Goal: Task Accomplishment & Management: Complete application form

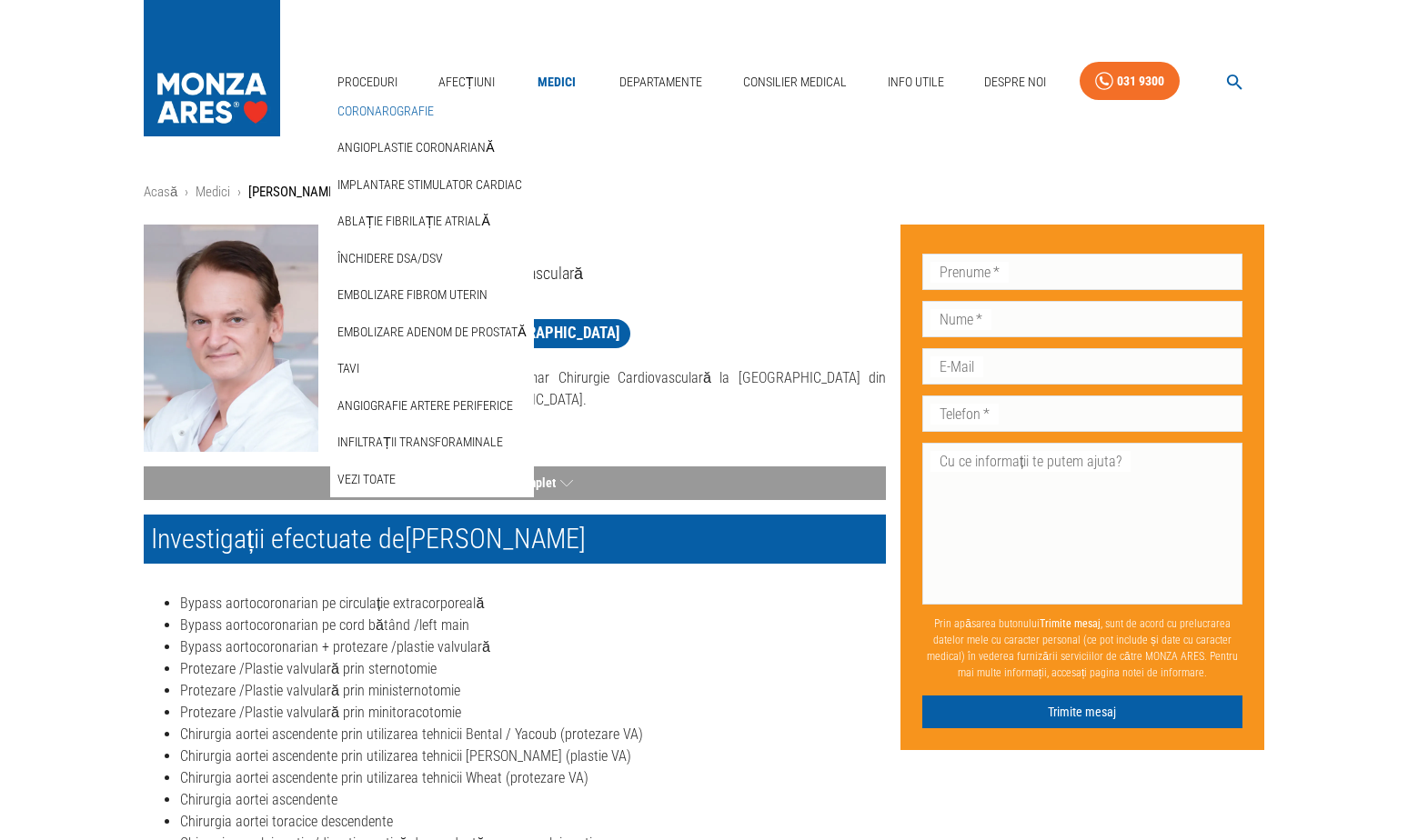
click at [369, 97] on link "Coronarografie" at bounding box center [386, 111] width 104 height 30
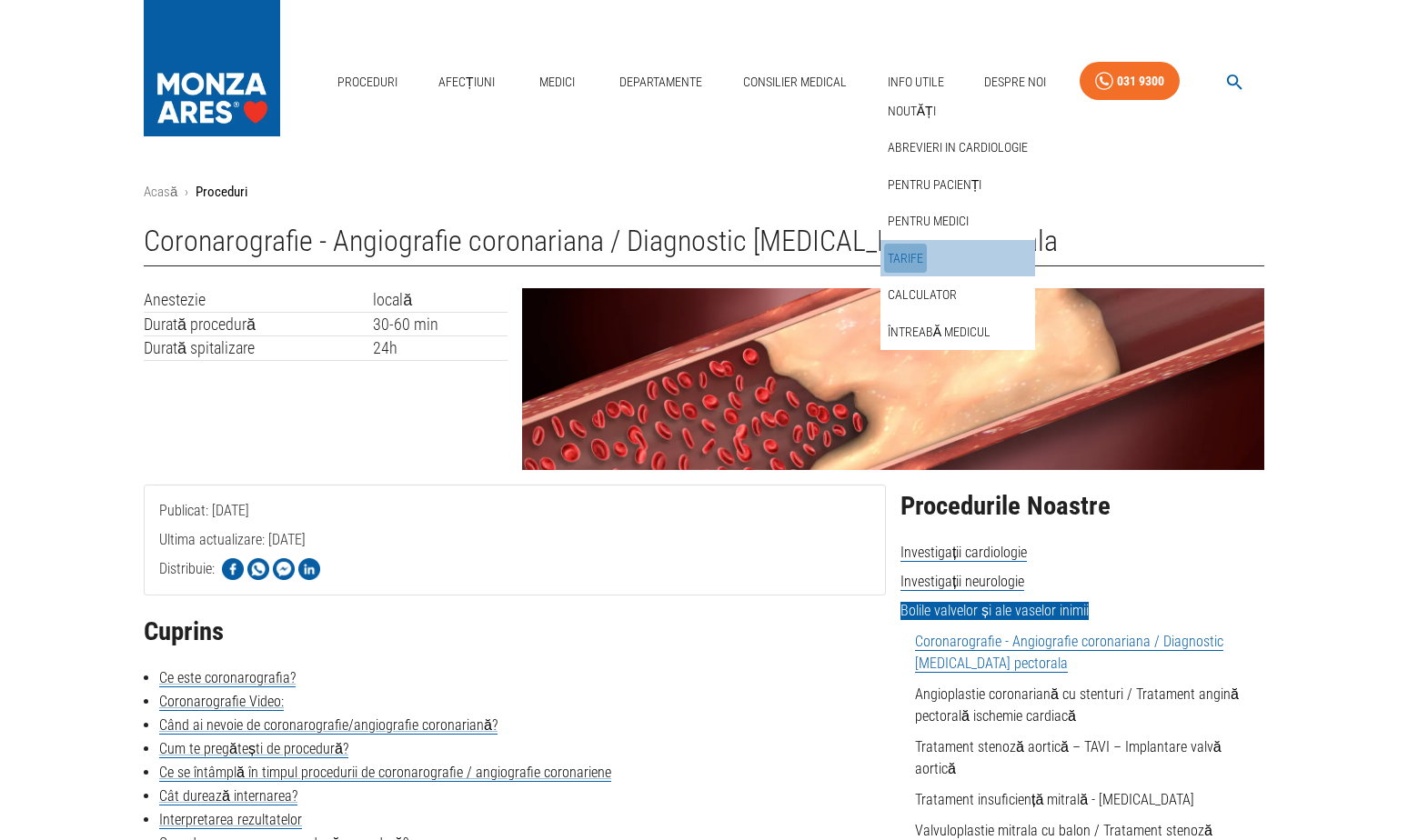
click at [898, 244] on link "Tarife" at bounding box center [906, 259] width 43 height 30
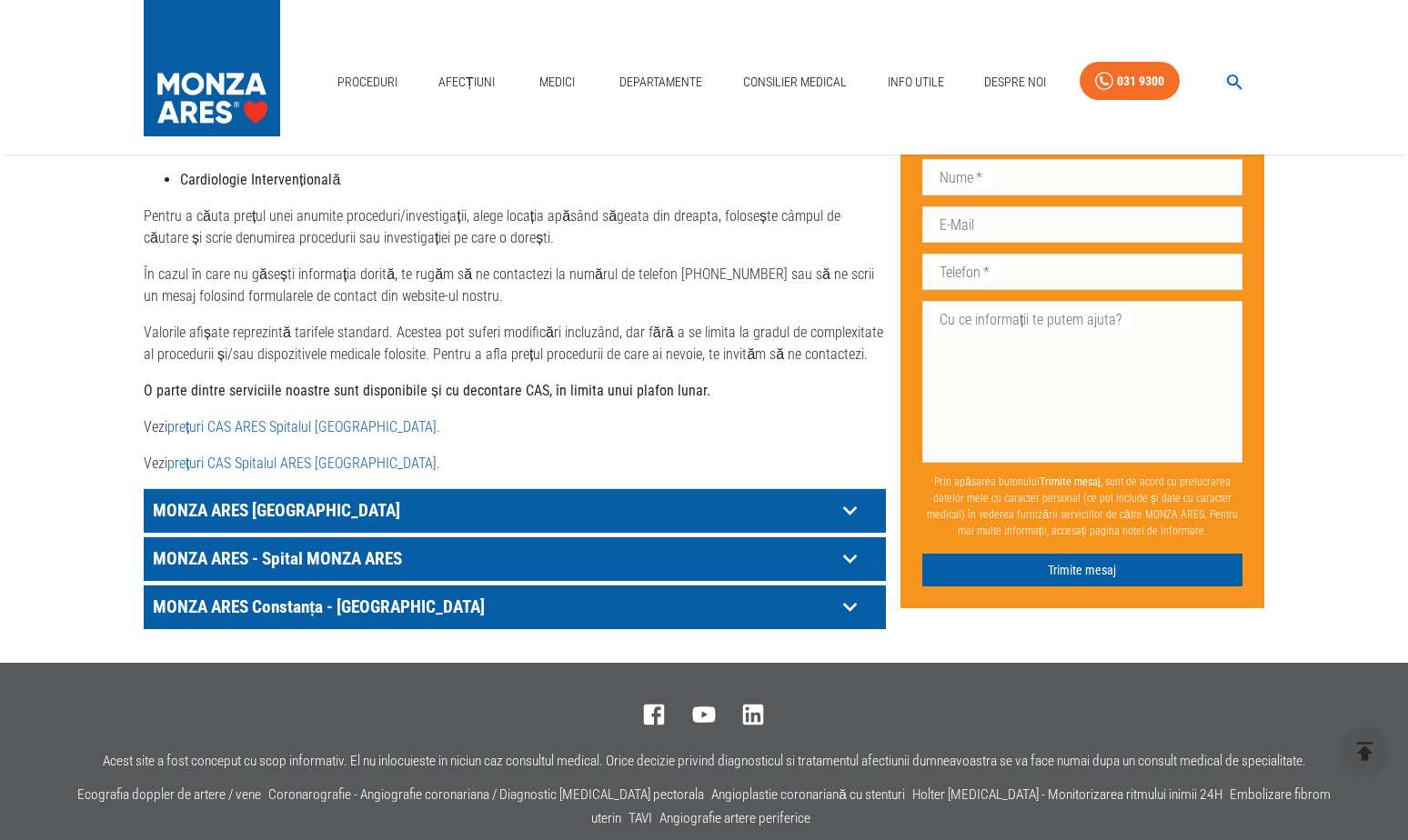
scroll to position [819, 0]
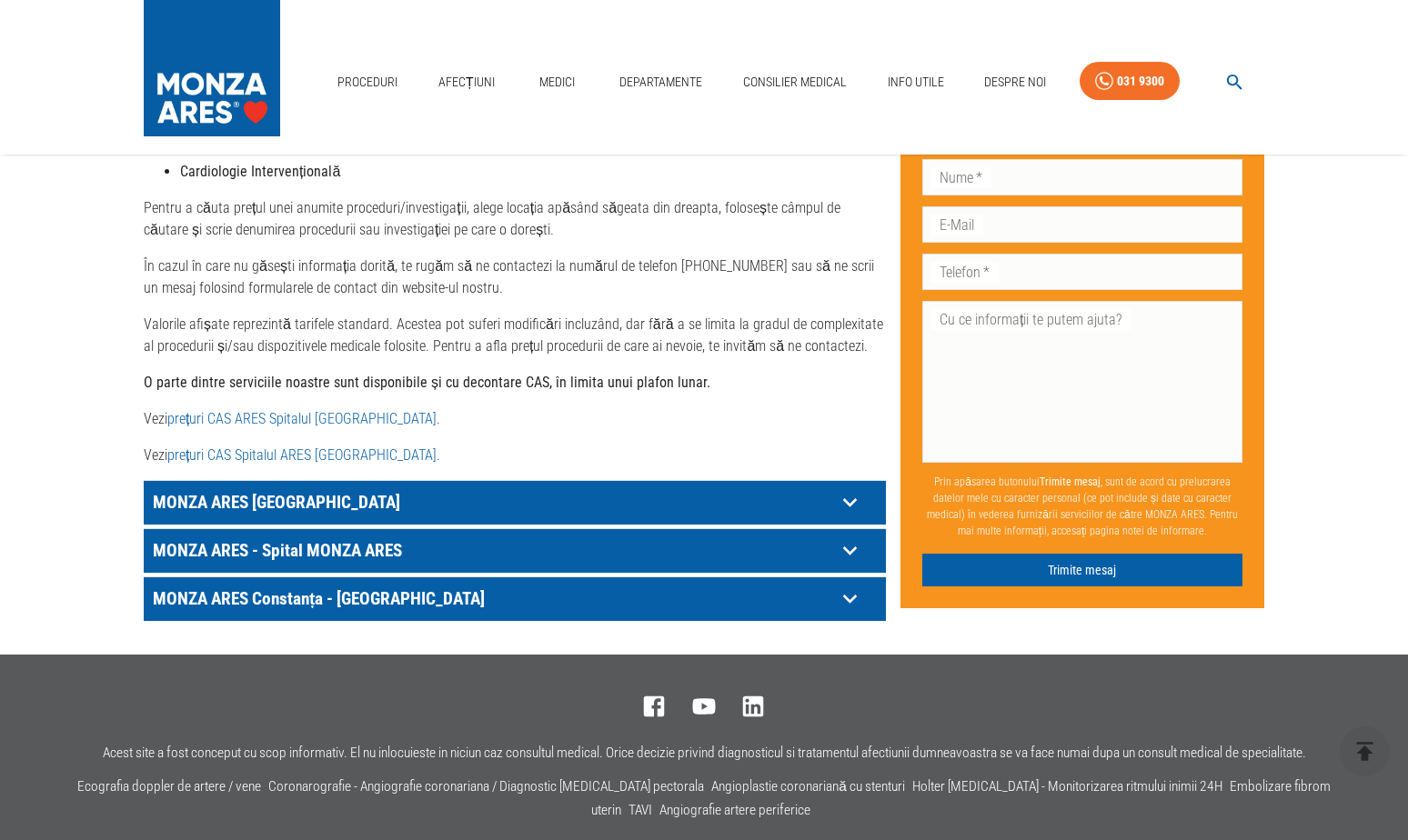
click at [852, 500] on icon at bounding box center [850, 502] width 28 height 28
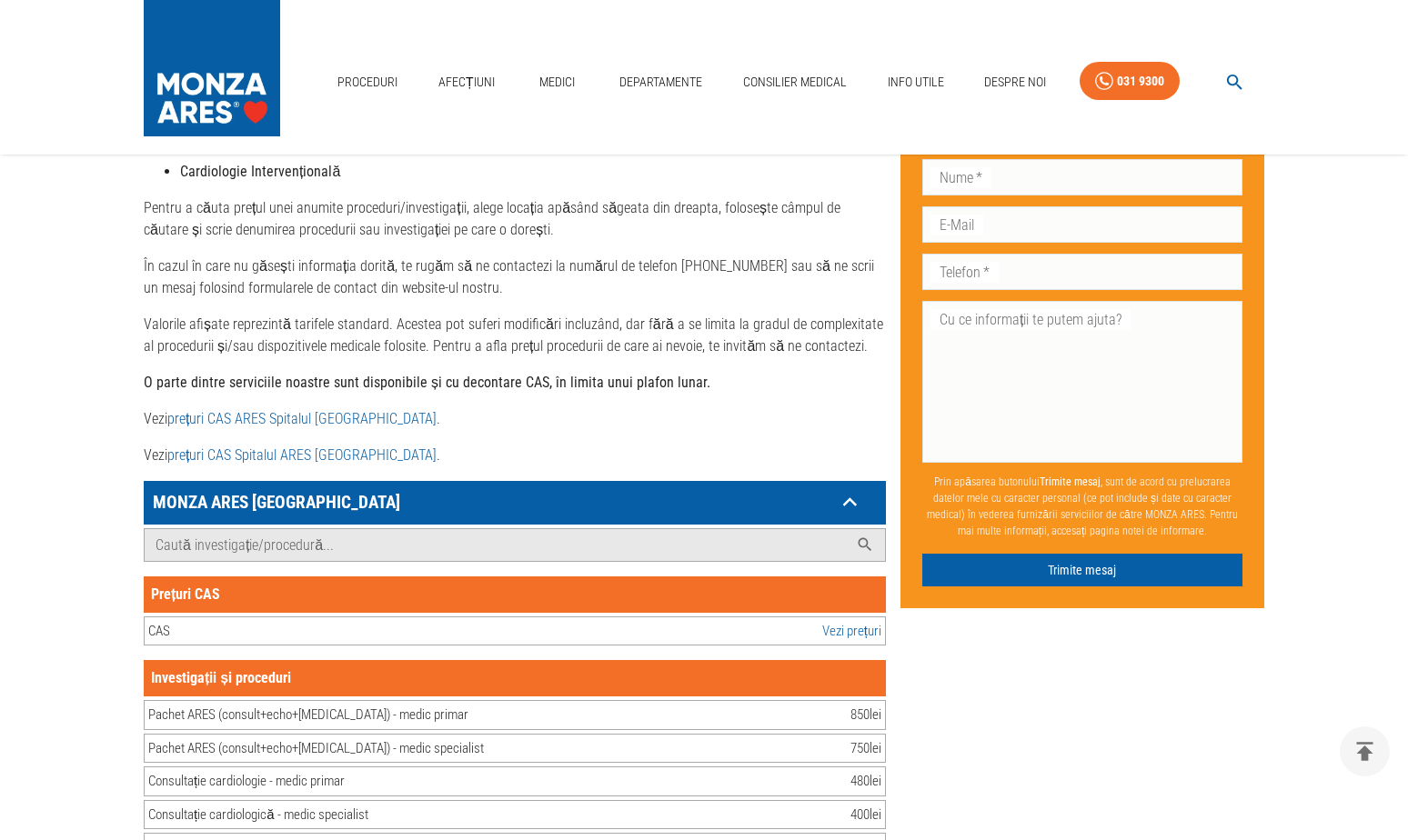
scroll to position [1001, 0]
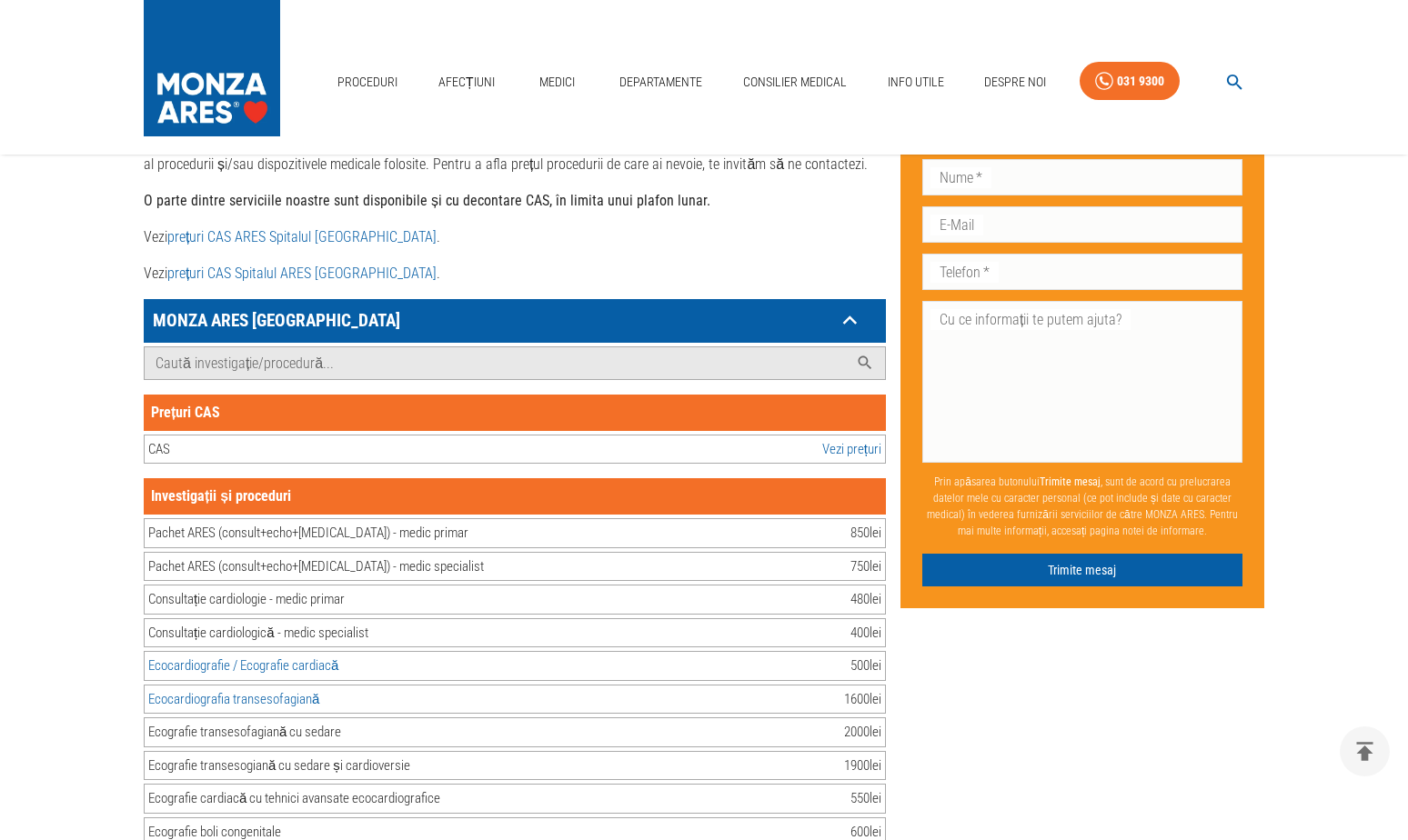
click at [794, 449] on div "CAS Vezi prețuri" at bounding box center [515, 449] width 743 height 30
click at [828, 446] on link "Vezi prețuri" at bounding box center [852, 449] width 59 height 21
click at [394, 361] on input "Caută investigație/procedură..." at bounding box center [497, 363] width 704 height 32
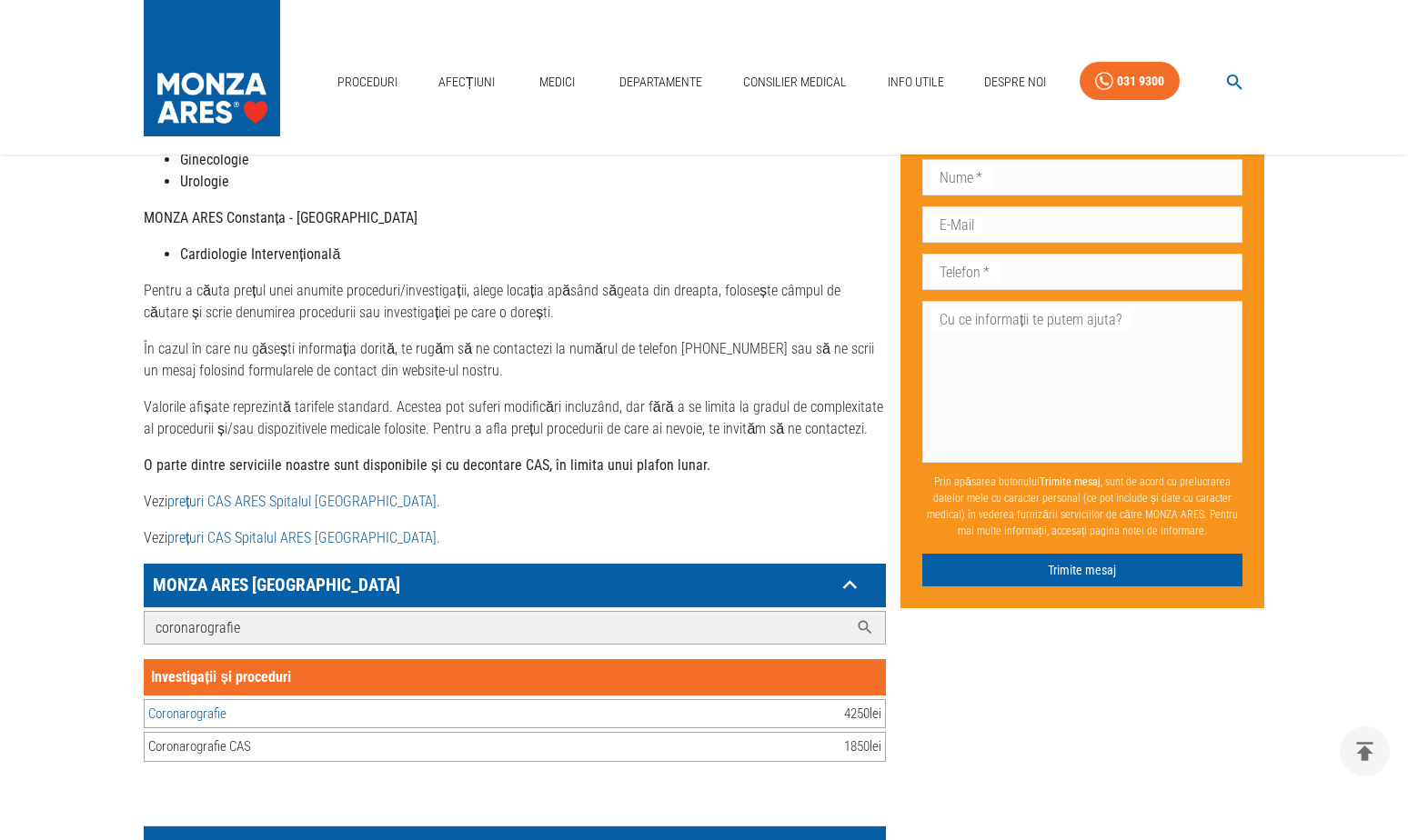
scroll to position [637, 0]
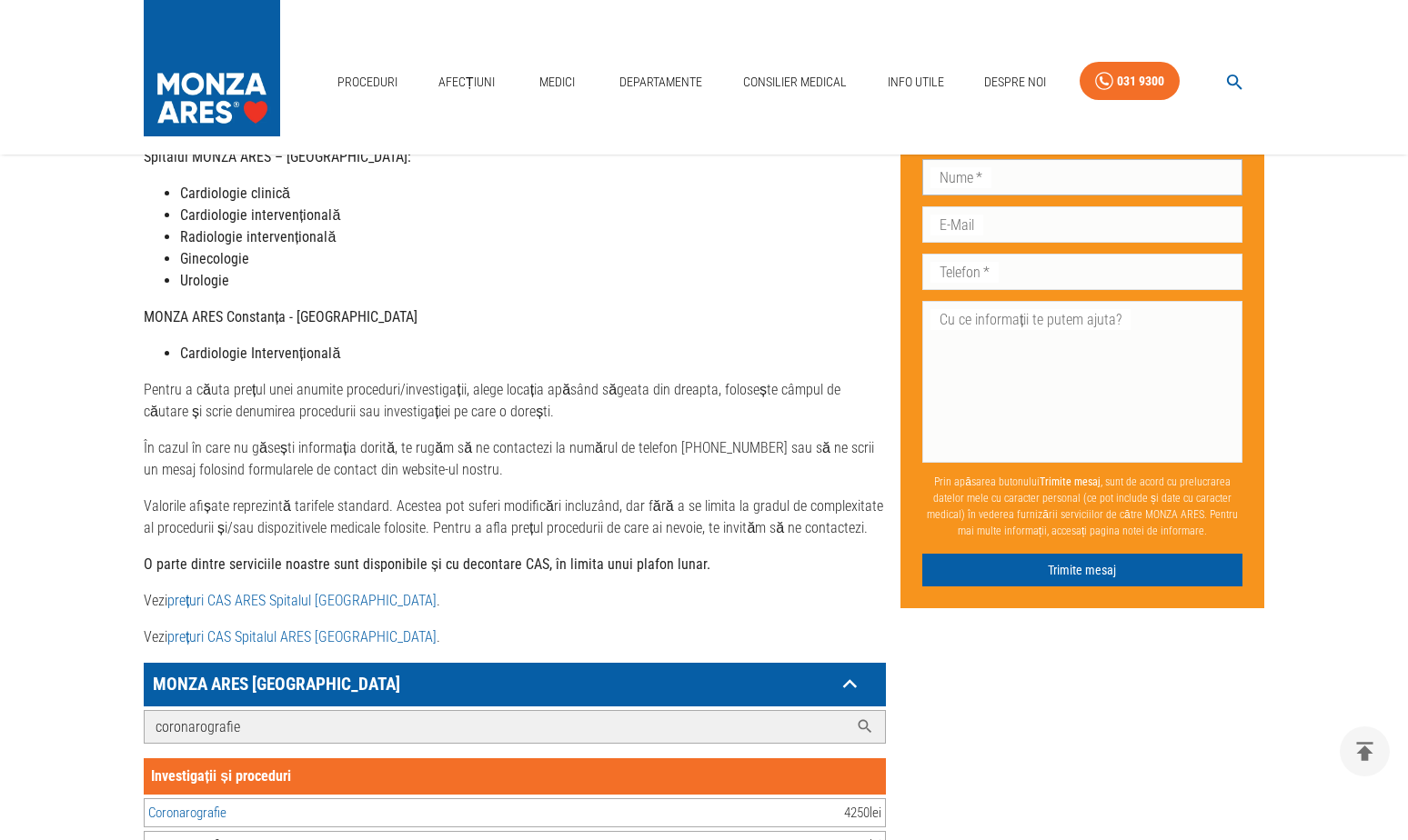
type input "coronarografie"
click at [1032, 181] on input "Nume   *" at bounding box center [1082, 176] width 320 height 36
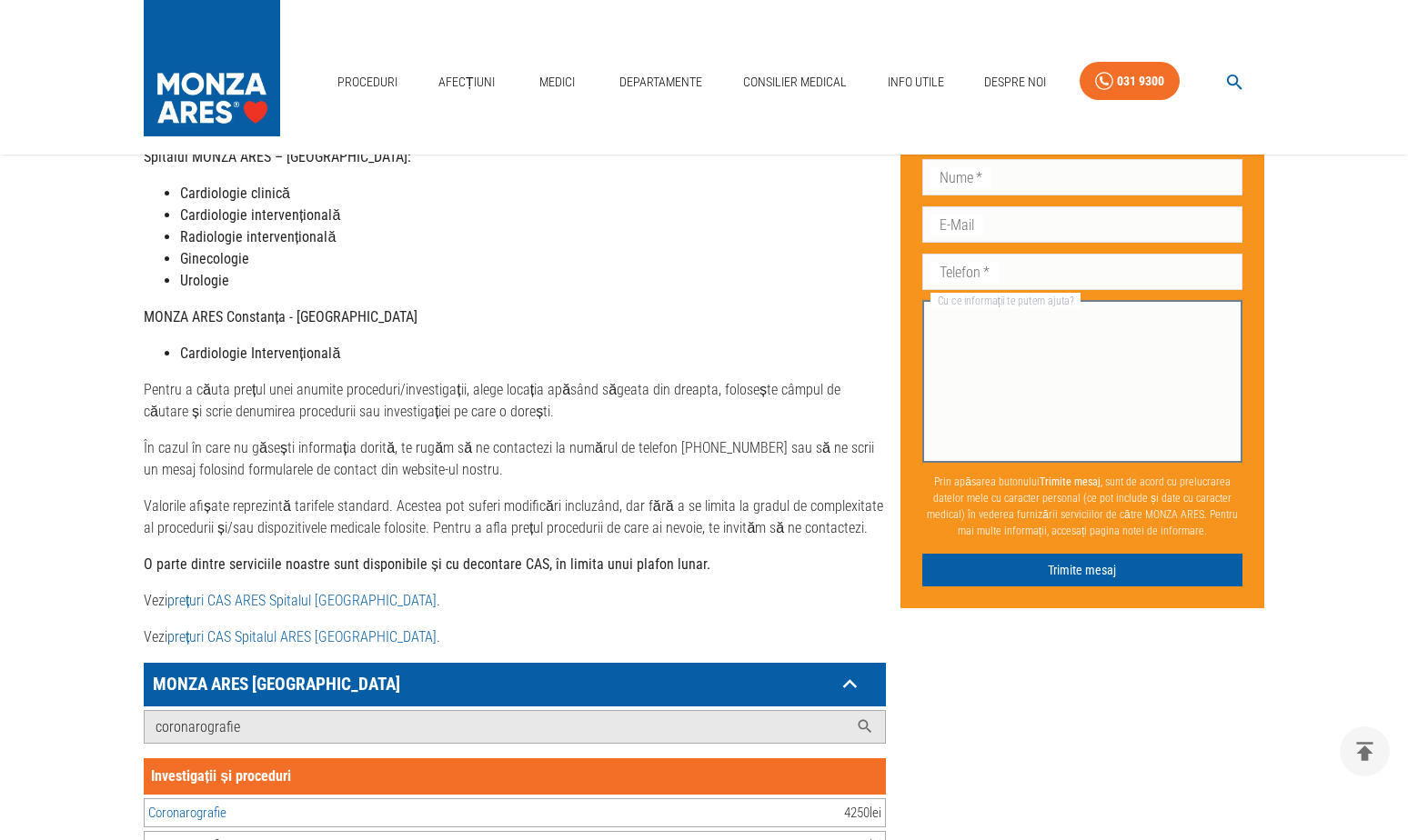
click at [1028, 362] on textarea "Cu ce informații te putem ajuta?" at bounding box center [1082, 381] width 295 height 147
click at [1117, 365] on textarea "Buna ziua, am diagnostic , [MEDICAL_DATA] pectorala instabila-dat de medic spec…" at bounding box center [1082, 381] width 295 height 147
click at [1038, 356] on textarea "Buna ziua, am diagnostic , [MEDICAL_DATA] pectorala instabila-dat de medic spec…" at bounding box center [1082, 381] width 295 height 147
click at [1158, 362] on textarea "Buna ziua, am diagnostic , [MEDICAL_DATA] pectorala instabila-dat de medic spec…" at bounding box center [1082, 381] width 295 height 147
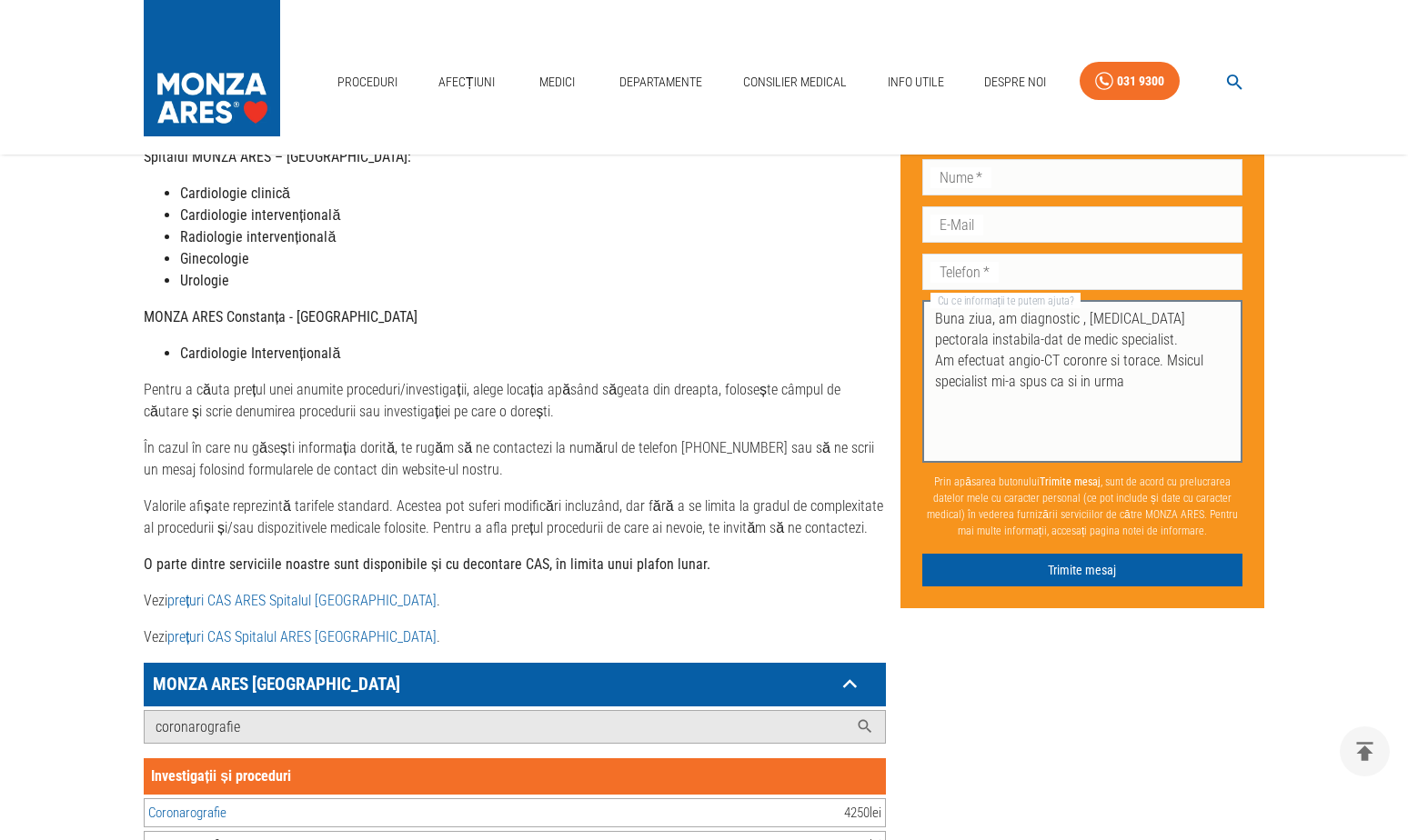
drag, startPoint x: 1203, startPoint y: 360, endPoint x: 1169, endPoint y: 366, distance: 34.5
click at [1169, 366] on textarea "Buna ziua, am diagnostic , [MEDICAL_DATA] pectorala instabila-dat de medic spec…" at bounding box center [1082, 381] width 295 height 147
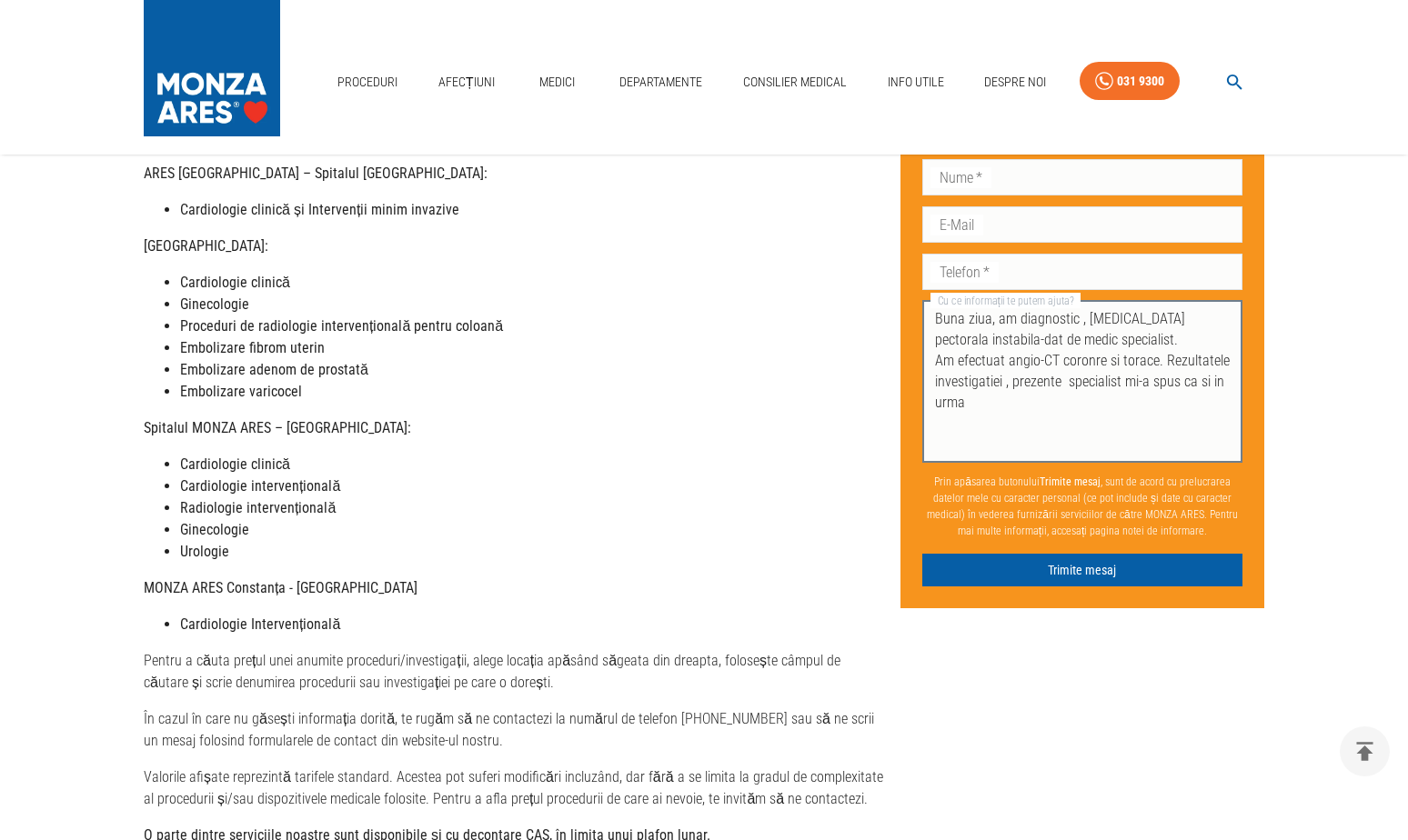
scroll to position [455, 0]
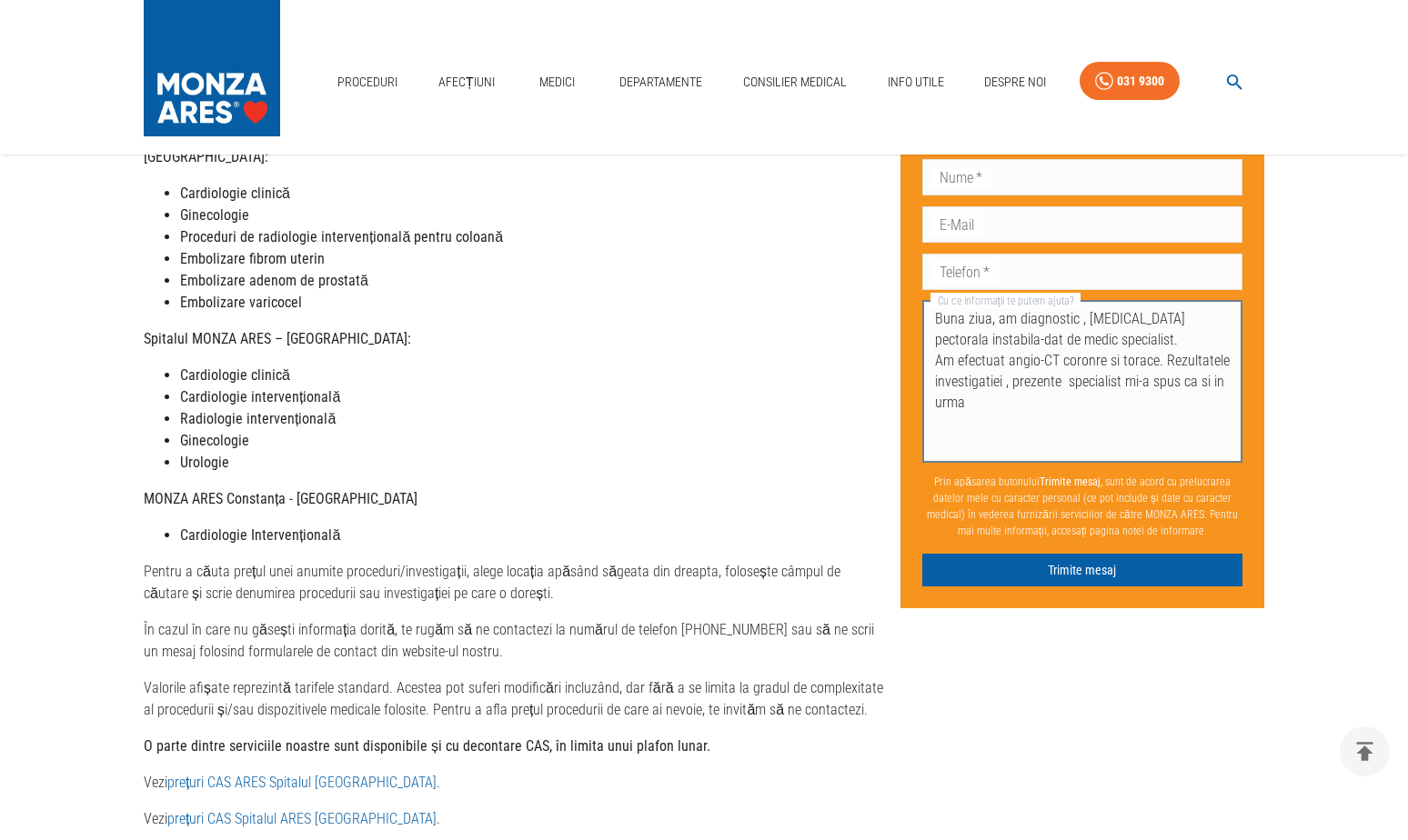
click at [1007, 386] on textarea "Buna ziua, am diagnostic , [MEDICAL_DATA] pectorala instabila-dat de medic spec…" at bounding box center [1082, 381] width 295 height 147
click at [1054, 384] on textarea "Buna ziua, am diagnostic , [MEDICAL_DATA] pectorala instabila-dat de medic spec…" at bounding box center [1082, 381] width 295 height 147
click at [1125, 379] on textarea "Buna ziua, am diagnostic , [MEDICAL_DATA] pectorala instabila-dat de medic spec…" at bounding box center [1082, 381] width 295 height 147
click at [1204, 385] on textarea "Buna ziua, am diagnostic , [MEDICAL_DATA] pectorala instabila-dat de medic spec…" at bounding box center [1082, 381] width 295 height 147
click at [1039, 404] on textarea "Buna ziua, am diagnostic , [MEDICAL_DATA] pectorala instabila-dat de medic spec…" at bounding box center [1082, 381] width 295 height 147
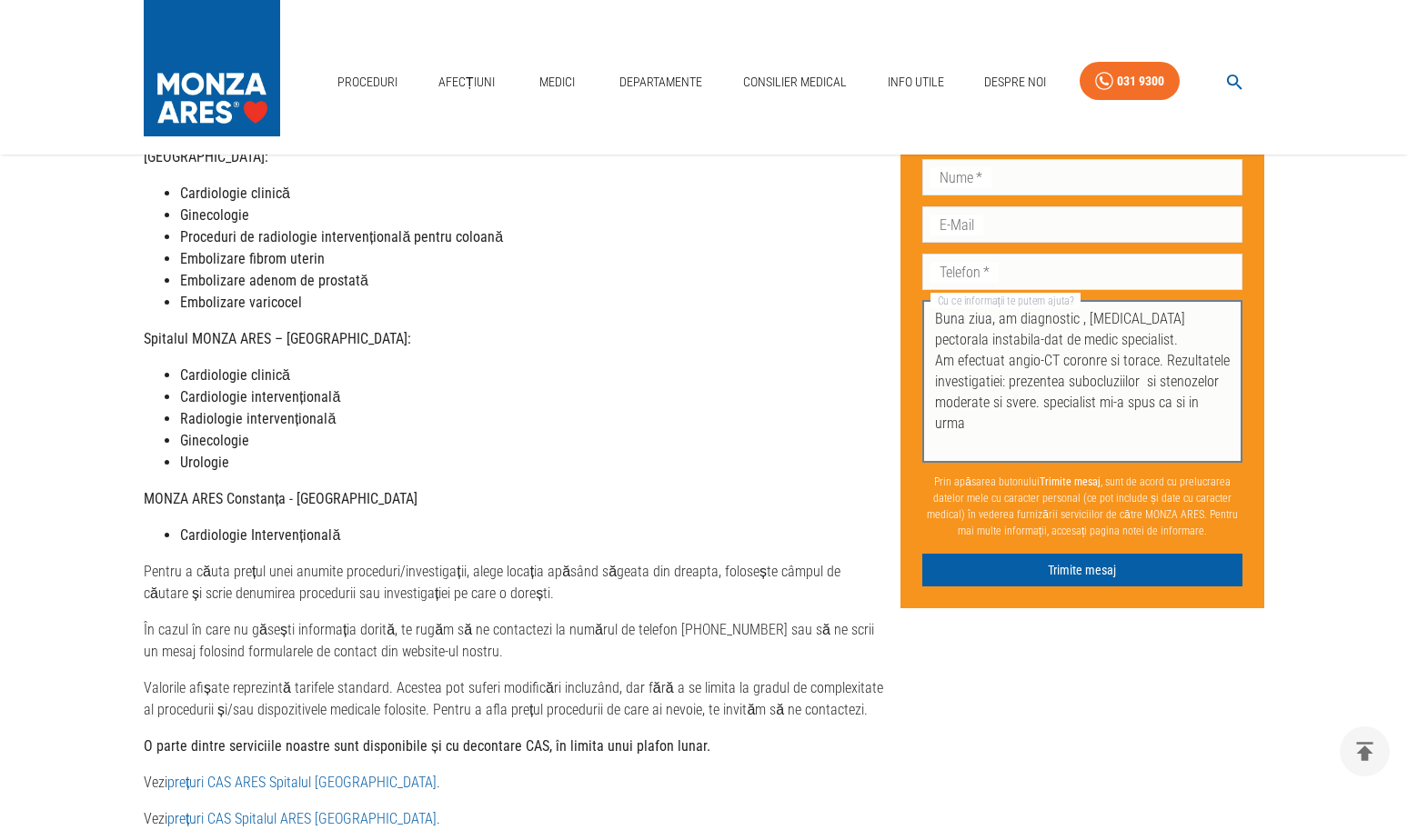
click at [1096, 360] on textarea "Buna ziua, am diagnostic , [MEDICAL_DATA] pectorala instabila-dat de medic spec…" at bounding box center [1082, 381] width 295 height 147
drag, startPoint x: 995, startPoint y: 381, endPoint x: 938, endPoint y: 379, distance: 57.0
click at [938, 379] on textarea "Buna ziua, am diagnostic , [MEDICAL_DATA] pectorala instabila-dat de medic spec…" at bounding box center [1082, 381] width 295 height 147
click at [1104, 404] on textarea "Buna ziua, am diagnostic , [MEDICAL_DATA] pectorala instabila-dat de medic spec…" at bounding box center [1082, 381] width 295 height 147
click at [1201, 404] on textarea "Buna ziua, am diagnostic , [MEDICAL_DATA] pectorala instabila-dat de medic spec…" at bounding box center [1082, 381] width 295 height 147
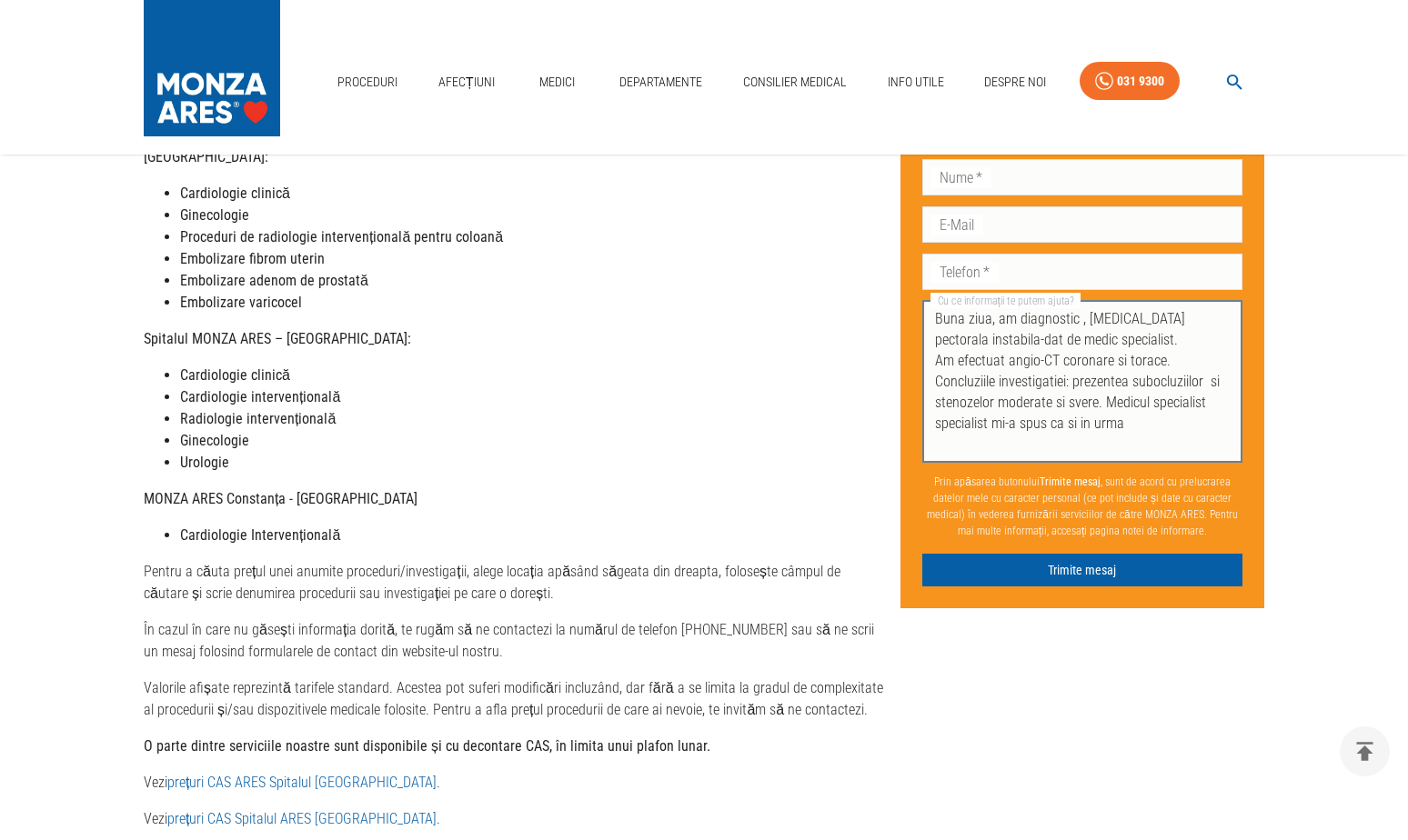
drag, startPoint x: 985, startPoint y: 424, endPoint x: 933, endPoint y: 429, distance: 52.2
click at [933, 429] on div "Buna ziua, am diagnostic , [MEDICAL_DATA] pectorala instabila-dat de medic spec…" at bounding box center [1082, 381] width 320 height 162
drag, startPoint x: 986, startPoint y: 422, endPoint x: 937, endPoint y: 429, distance: 49.5
click at [937, 429] on textarea "Buna ziua, am diagnostic , [MEDICAL_DATA] pectorala instabila-dat de medic spec…" at bounding box center [1082, 381] width 295 height 147
drag, startPoint x: 1051, startPoint y: 426, endPoint x: 1126, endPoint y: 426, distance: 75.0
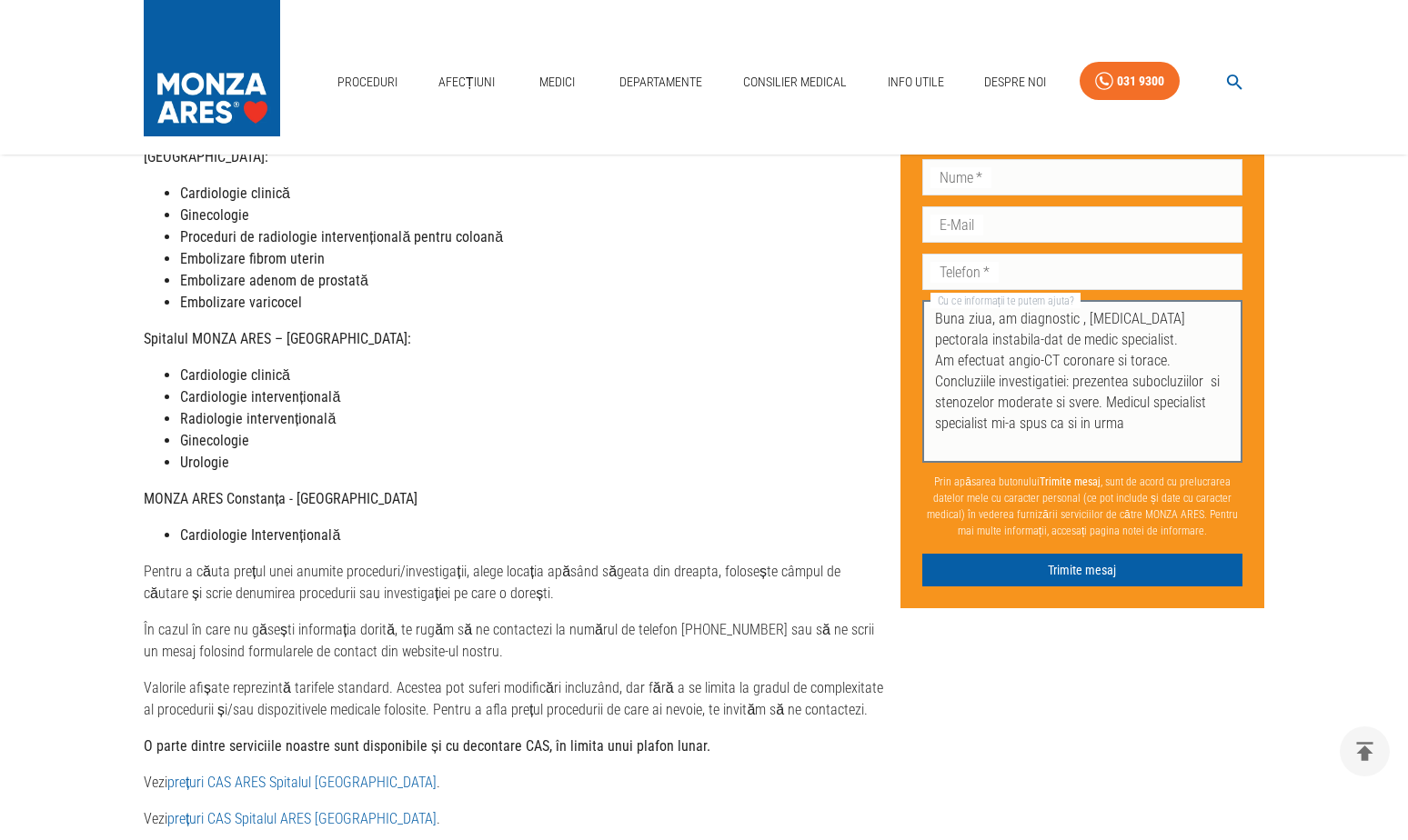
click at [1126, 426] on textarea "Buna ziua, am diagnostic , [MEDICAL_DATA] pectorala instabila-dat de medic spec…" at bounding box center [1082, 381] width 295 height 147
drag, startPoint x: 1021, startPoint y: 426, endPoint x: 1126, endPoint y: 424, distance: 105.0
click at [1126, 424] on textarea "Buna ziua, am diagnostic , [MEDICAL_DATA] pectorala instabila-dat de medic spec…" at bounding box center [1082, 381] width 295 height 147
click at [1104, 401] on textarea "Buna ziua, am diagnostic , [MEDICAL_DATA] pectorala instabila-dat de medic spec…" at bounding box center [1082, 381] width 295 height 147
drag, startPoint x: 1068, startPoint y: 423, endPoint x: 1125, endPoint y: 423, distance: 57.0
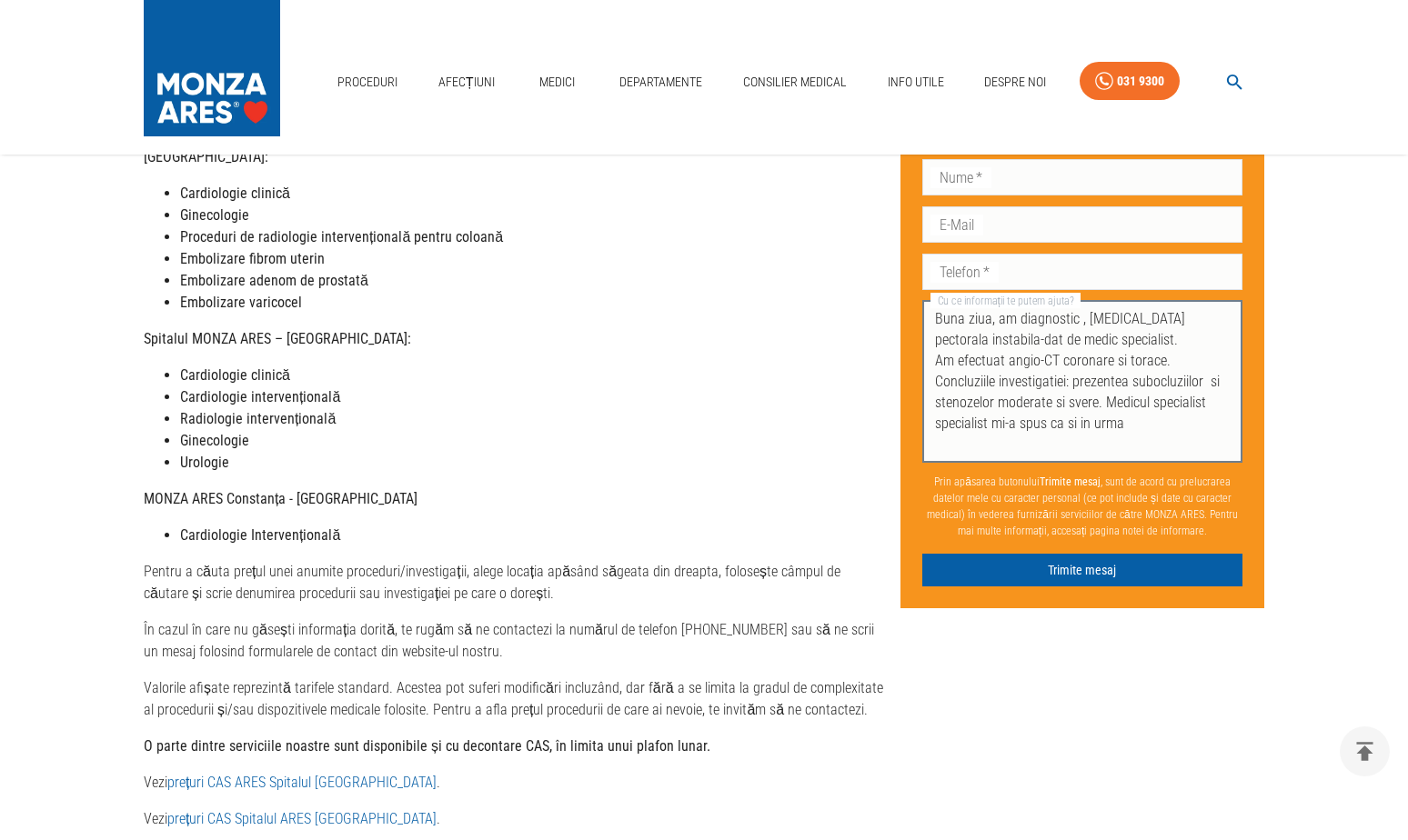
click at [1125, 423] on textarea "Buna ziua, am diagnostic , [MEDICAL_DATA] pectorala instabila-dat de medic spec…" at bounding box center [1082, 381] width 295 height 147
drag, startPoint x: 996, startPoint y: 316, endPoint x: 1130, endPoint y: 369, distance: 144.1
click at [1130, 369] on textarea "Buna ziua, am diagnostic , [MEDICAL_DATA] pectorala instabila-dat de medic spec…" at bounding box center [1082, 381] width 295 height 147
click at [1091, 373] on textarea "Buna ziua, am diagnostic , [MEDICAL_DATA] pectorala instabila-dat de medic spec…" at bounding box center [1082, 381] width 295 height 147
click at [999, 319] on textarea "Buna ziua, am diagnostic , [MEDICAL_DATA] pectorala instabila-dat de medic spec…" at bounding box center [1082, 381] width 295 height 147
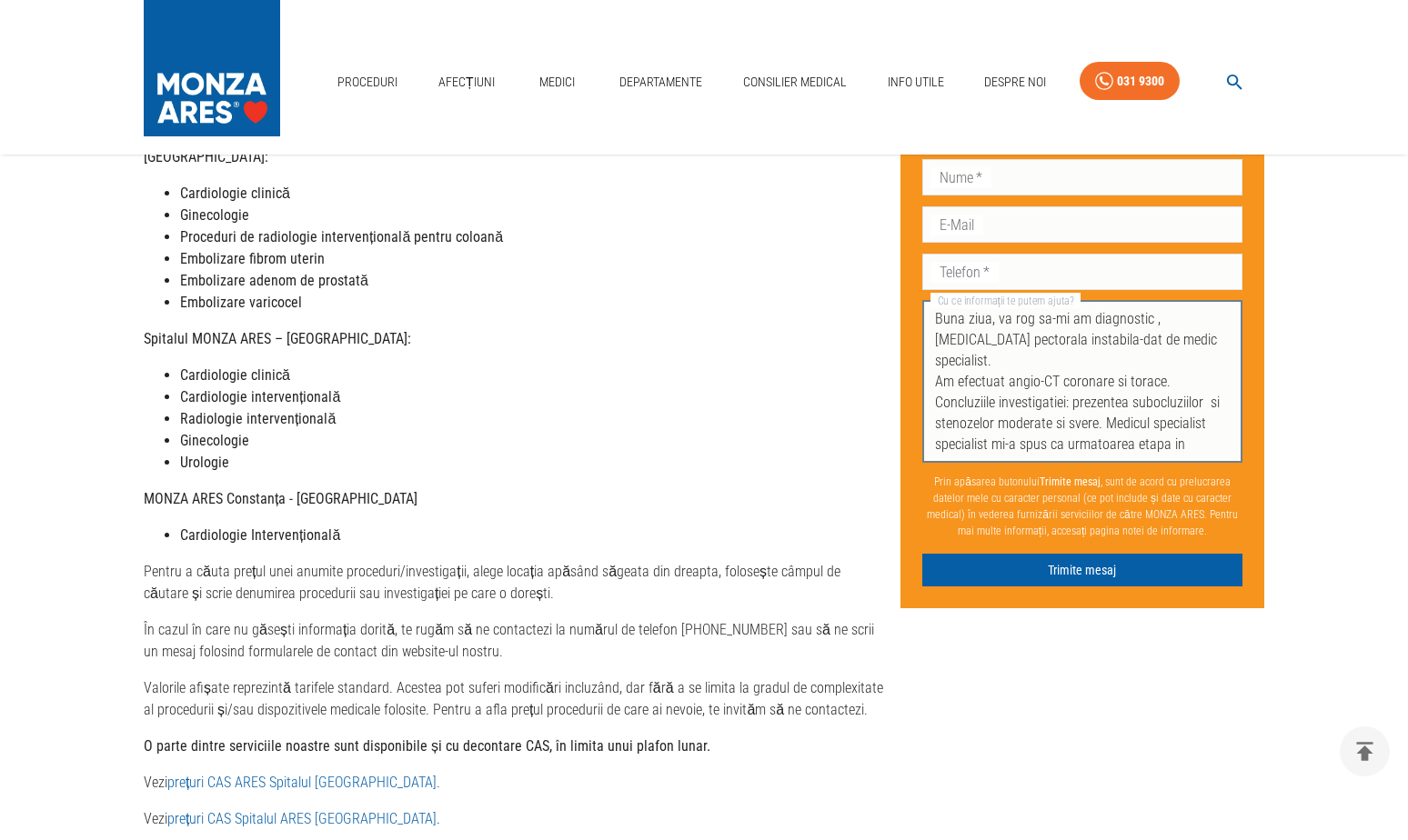
drag, startPoint x: 1073, startPoint y: 319, endPoint x: 1038, endPoint y: 319, distance: 35.0
click at [1038, 319] on textarea "Buna ziua, va rog sa-mi am diagnostic , [MEDICAL_DATA] pectorala instabila-dat …" at bounding box center [1082, 381] width 295 height 147
click at [1123, 425] on textarea "Buna ziua, va rog sa ma programati pentru efectuarea unei coronarografii. Am di…" at bounding box center [1082, 381] width 295 height 147
click at [1074, 453] on textarea "Buna ziua, va rog sa ma programati pentru efectuarea unei coronarografii. Am di…" at bounding box center [1082, 381] width 295 height 147
click at [1103, 445] on textarea "Buna ziua, va rog sa ma programati pentru efectuarea unei coronarografii. Am di…" at bounding box center [1082, 381] width 295 height 147
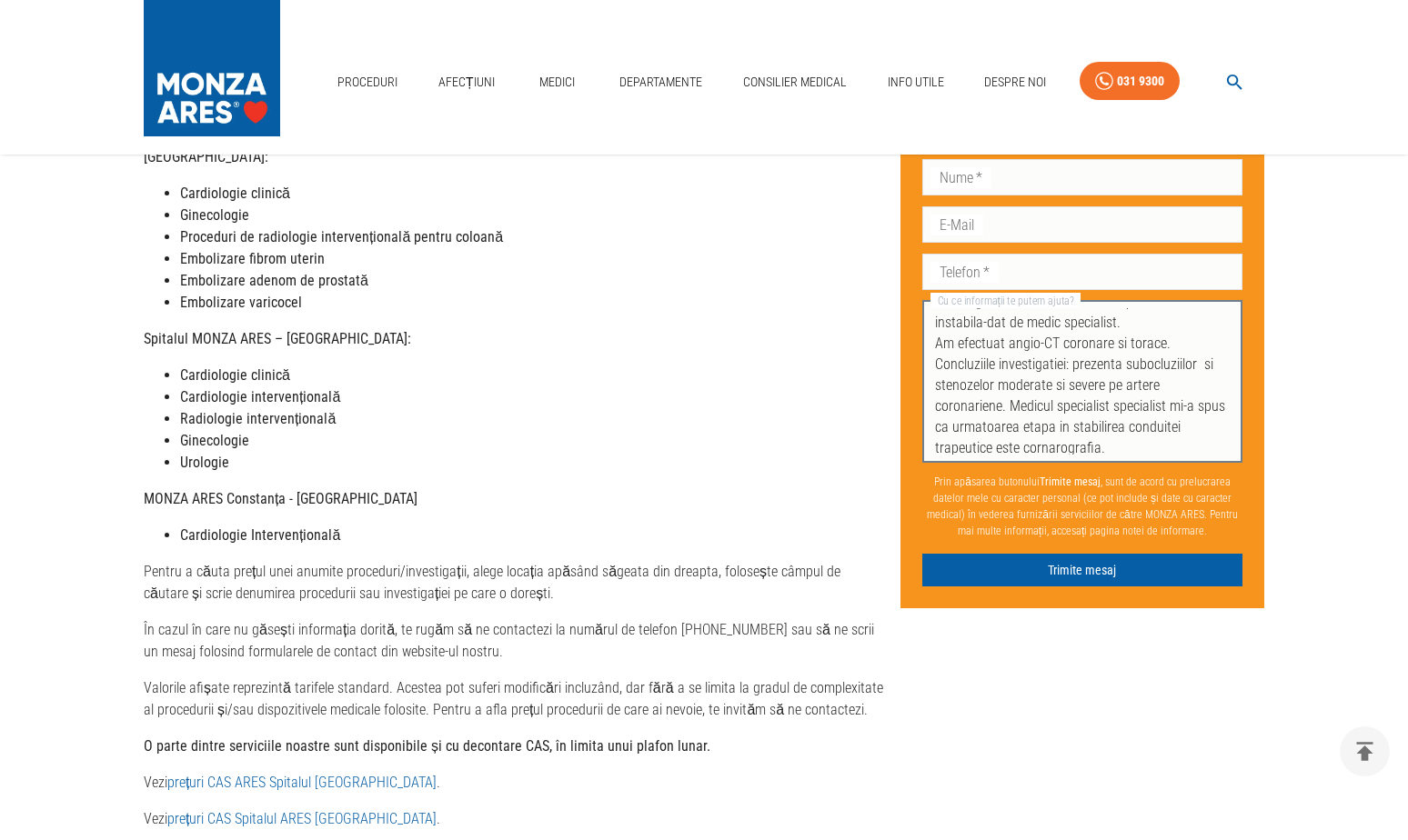
scroll to position [63, 0]
click at [1126, 443] on textarea "Buna ziua, va rog sa ma programati pentru efectuarea unei coronarografii. Am di…" at bounding box center [1082, 381] width 295 height 147
type textarea "Buna ziua, va rog sa ma programati pentru efectuarea unei coronarografii. Am di…"
click at [1019, 176] on input "Nume   *" at bounding box center [1082, 176] width 320 height 36
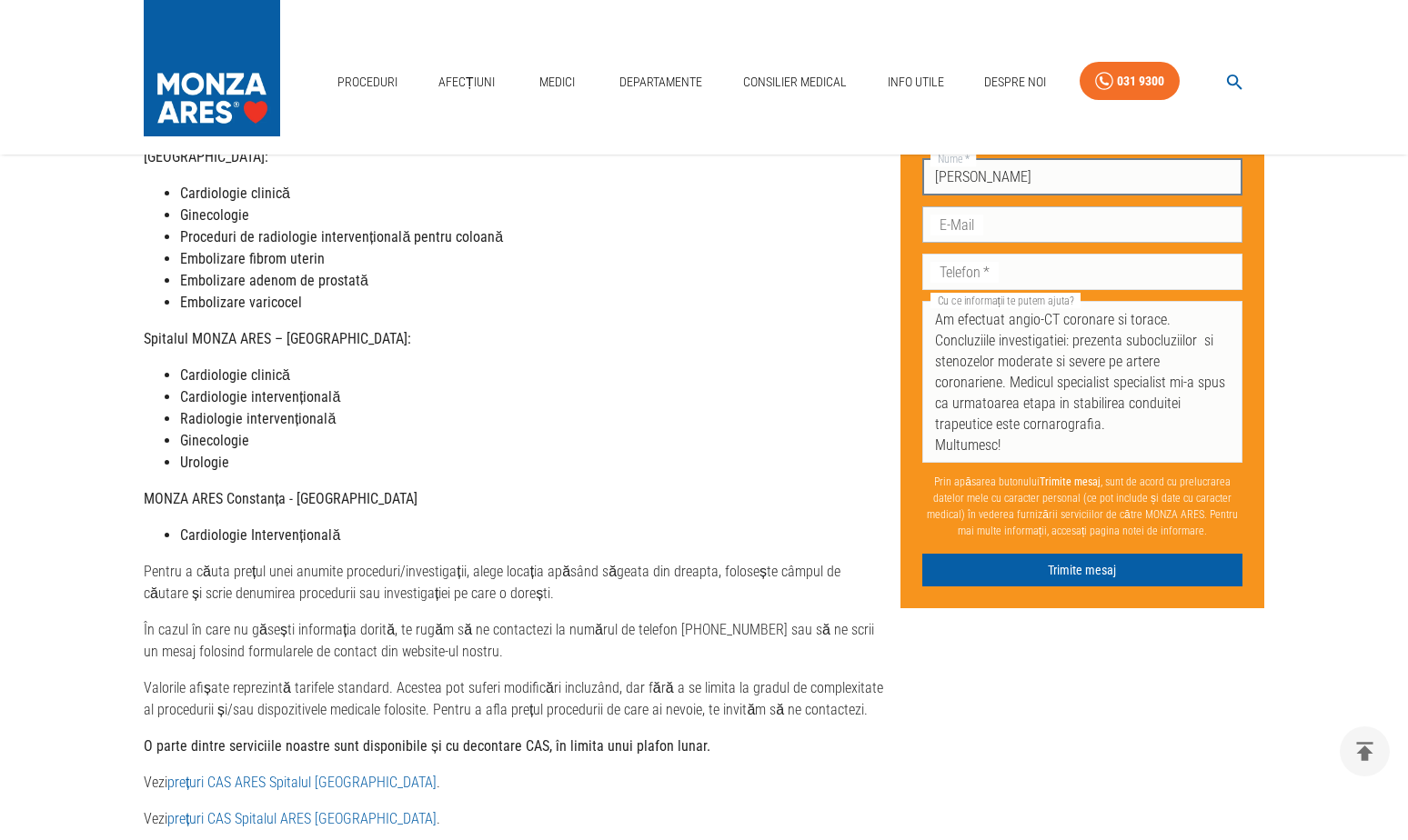
type input "[PERSON_NAME]"
click at [996, 226] on input "E-Mail" at bounding box center [1082, 223] width 320 height 36
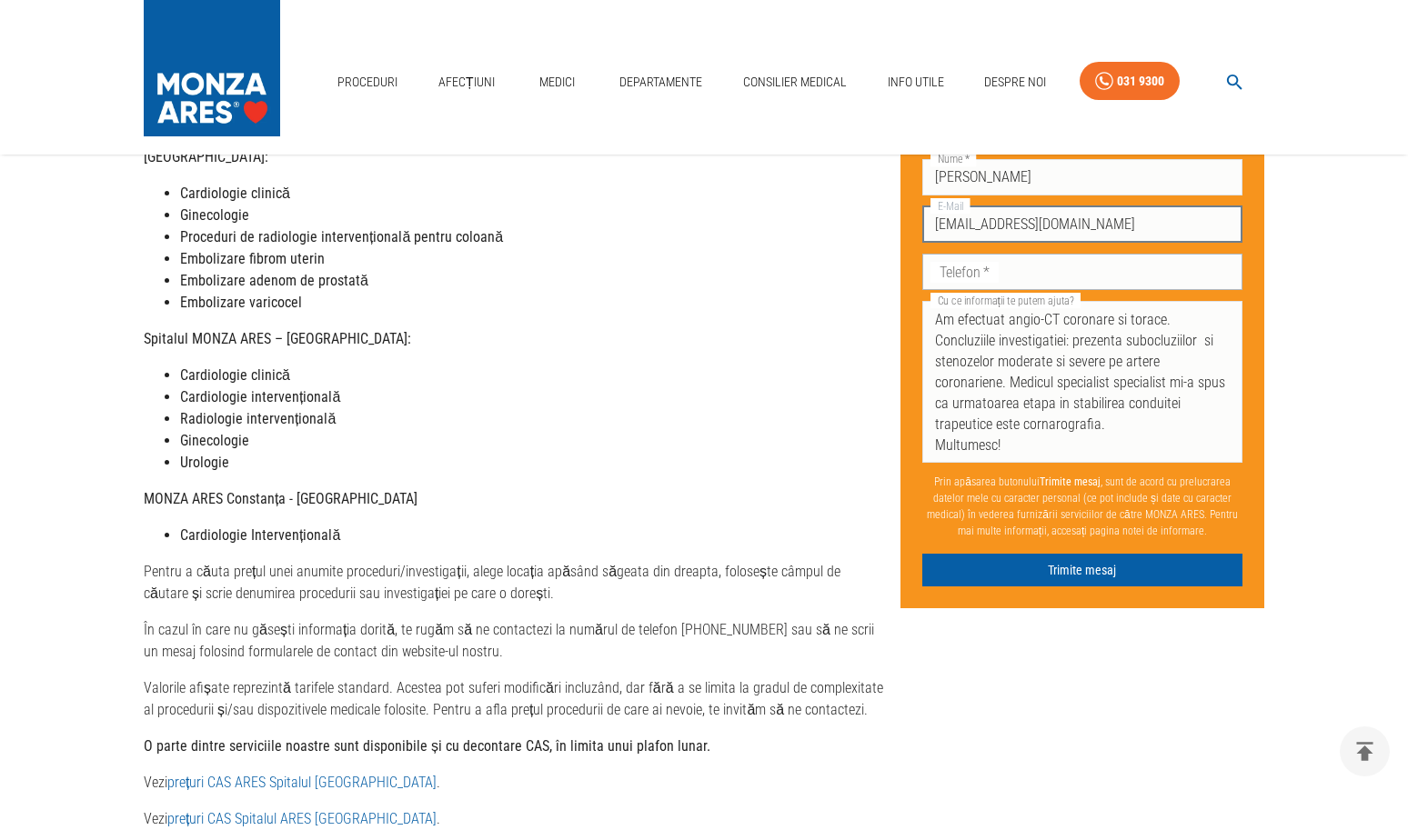
type input "[EMAIL_ADDRESS][DOMAIN_NAME]"
click at [1026, 273] on input "Telefon   *" at bounding box center [1082, 270] width 320 height 36
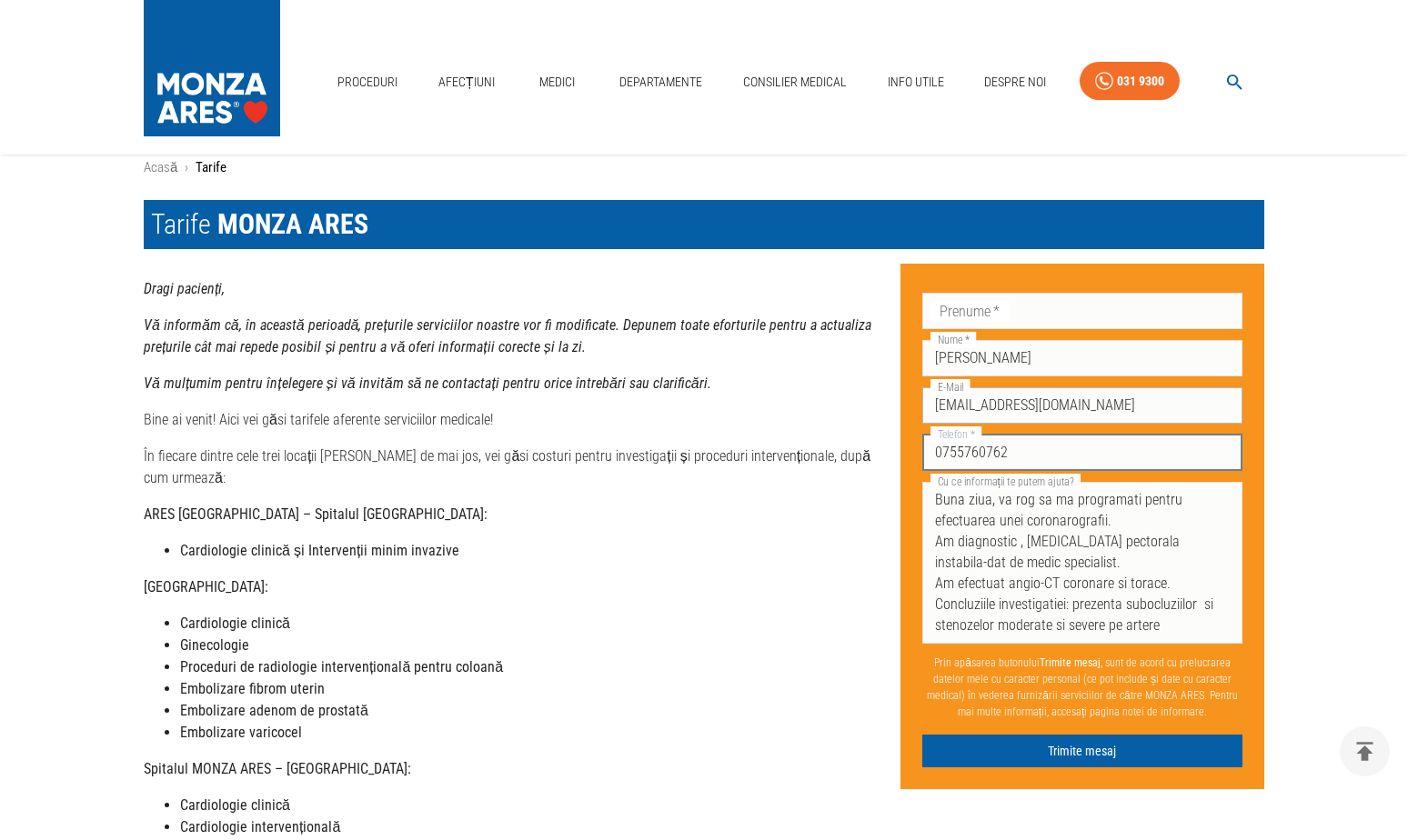
scroll to position [0, 0]
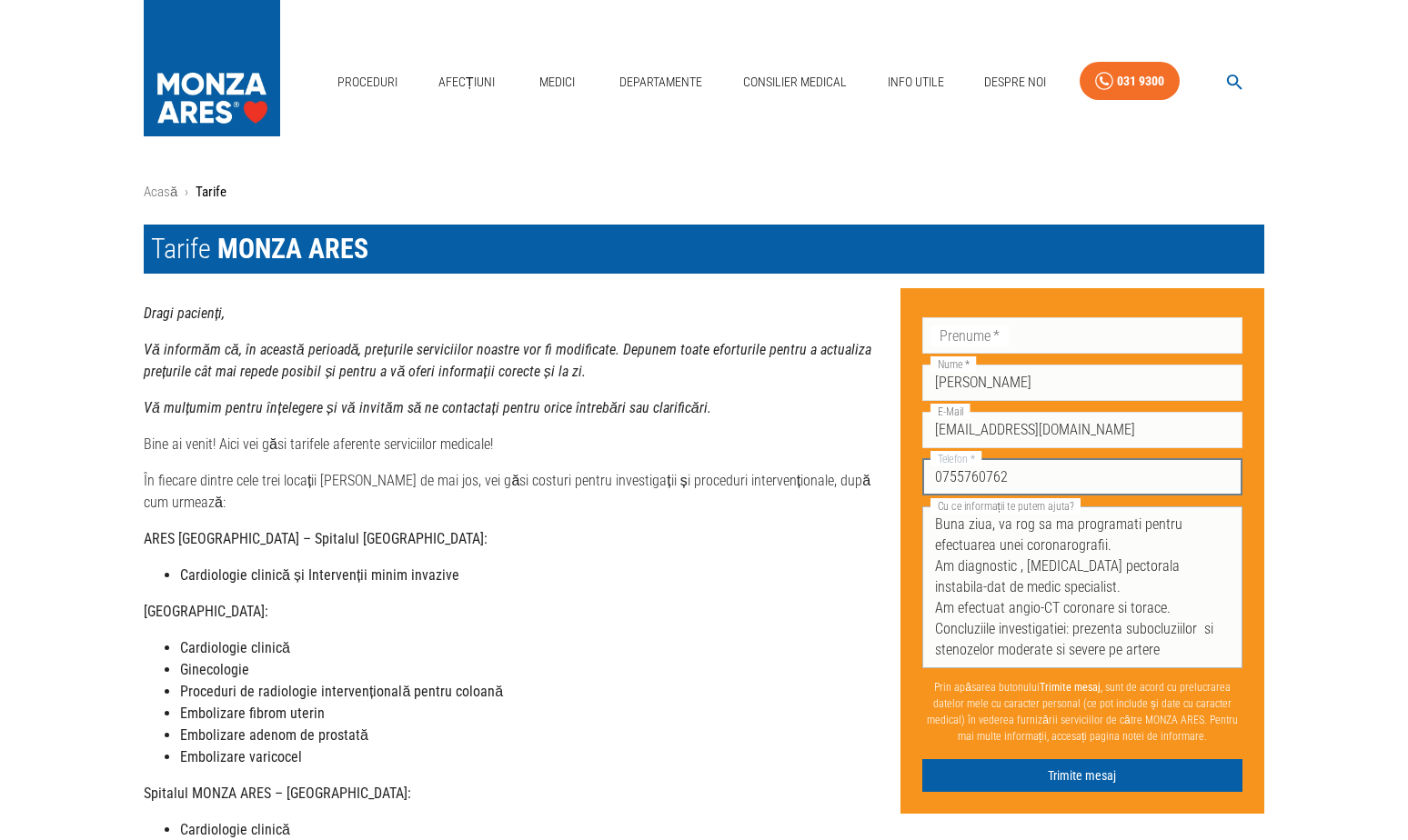
type input "0755760762"
click at [992, 523] on textarea "Buna ziua, va rog sa ma programati pentru efectuarea unei coronarografii. Am di…" at bounding box center [1082, 588] width 295 height 147
drag, startPoint x: 934, startPoint y: 527, endPoint x: 942, endPoint y: 605, distance: 78.4
click at [942, 605] on div "Buna ziua, va rog sa ma programati pentru efectuarea unei coronarografii. Am di…" at bounding box center [1082, 588] width 320 height 162
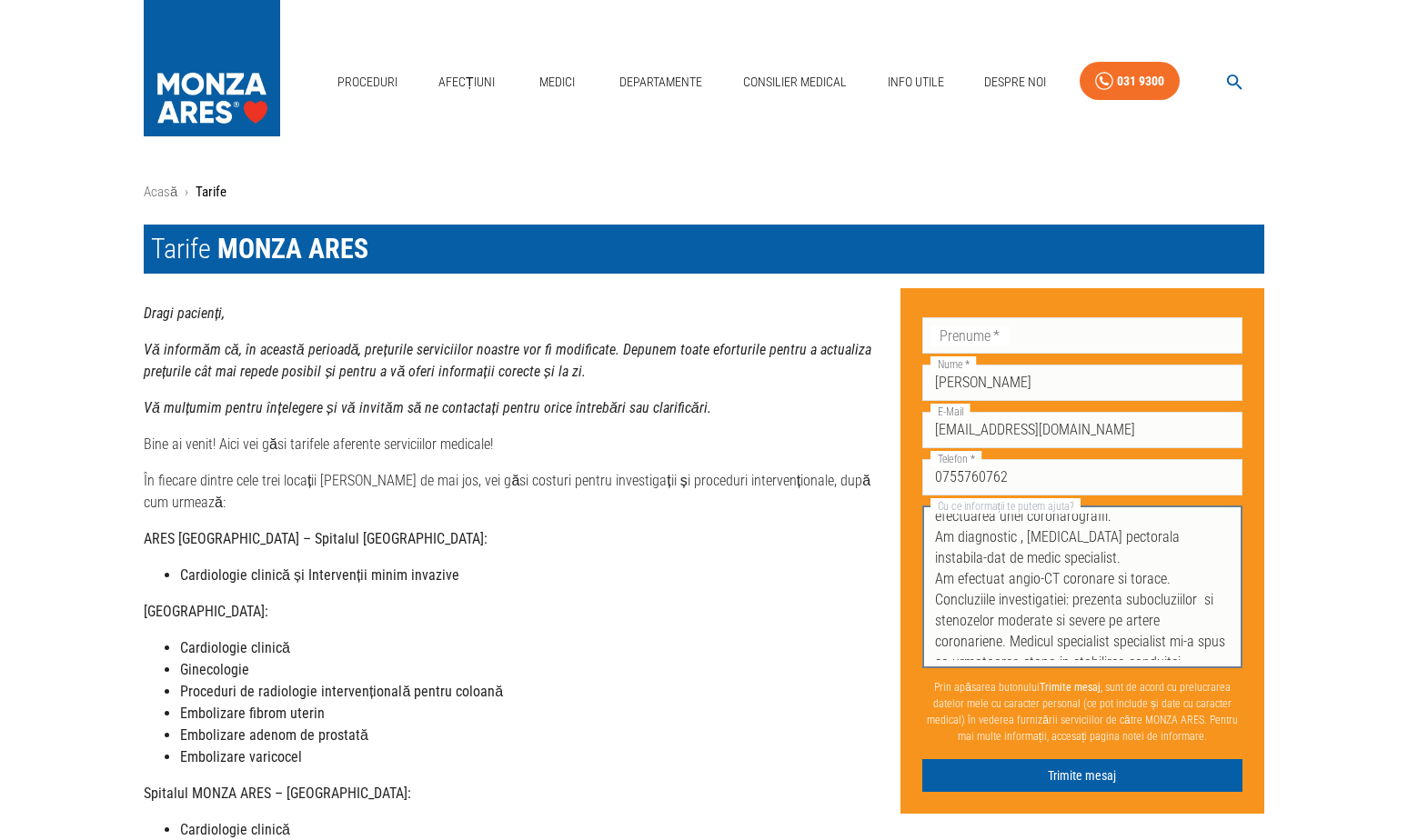
scroll to position [84, 0]
drag, startPoint x: 935, startPoint y: 523, endPoint x: 1119, endPoint y: 665, distance: 232.4
click at [1119, 665] on div "Buna ziua, va rog sa ma programati pentru efectuarea unei coronarografii. Am di…" at bounding box center [1082, 588] width 320 height 162
click at [1014, 620] on textarea "Buna ziua, va rog sa ma programati pentru efectuarea unei coronarografii. Am di…" at bounding box center [1082, 588] width 295 height 147
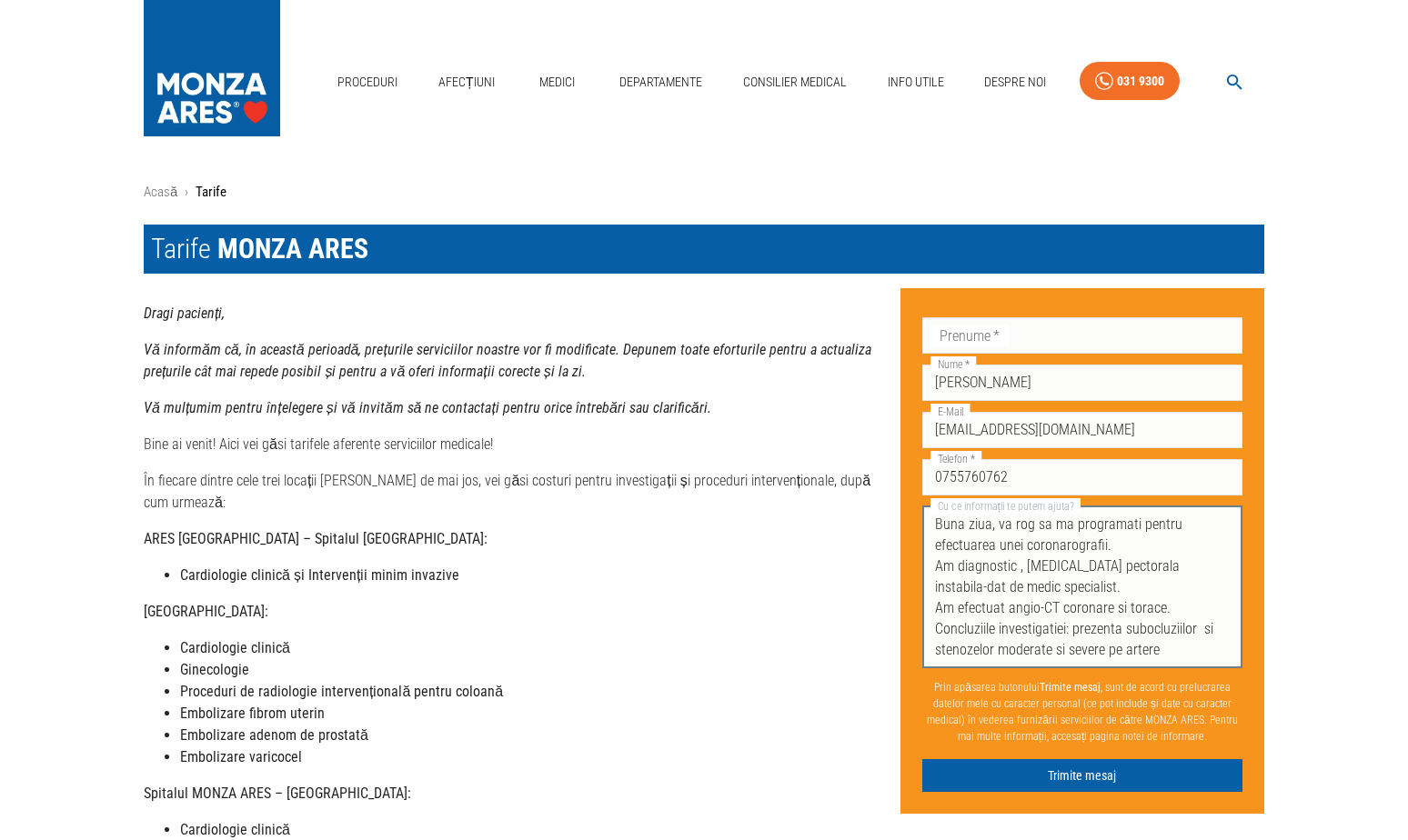
click at [1181, 569] on textarea "Buna ziua, va rog sa ma programati pentru efectuarea unei coronarografii. Am di…" at bounding box center [1082, 588] width 295 height 147
click at [1158, 563] on textarea "Buna ziua, va rog sa ma programati pentru efectuarea unei coronarografii. Am di…" at bounding box center [1082, 588] width 295 height 147
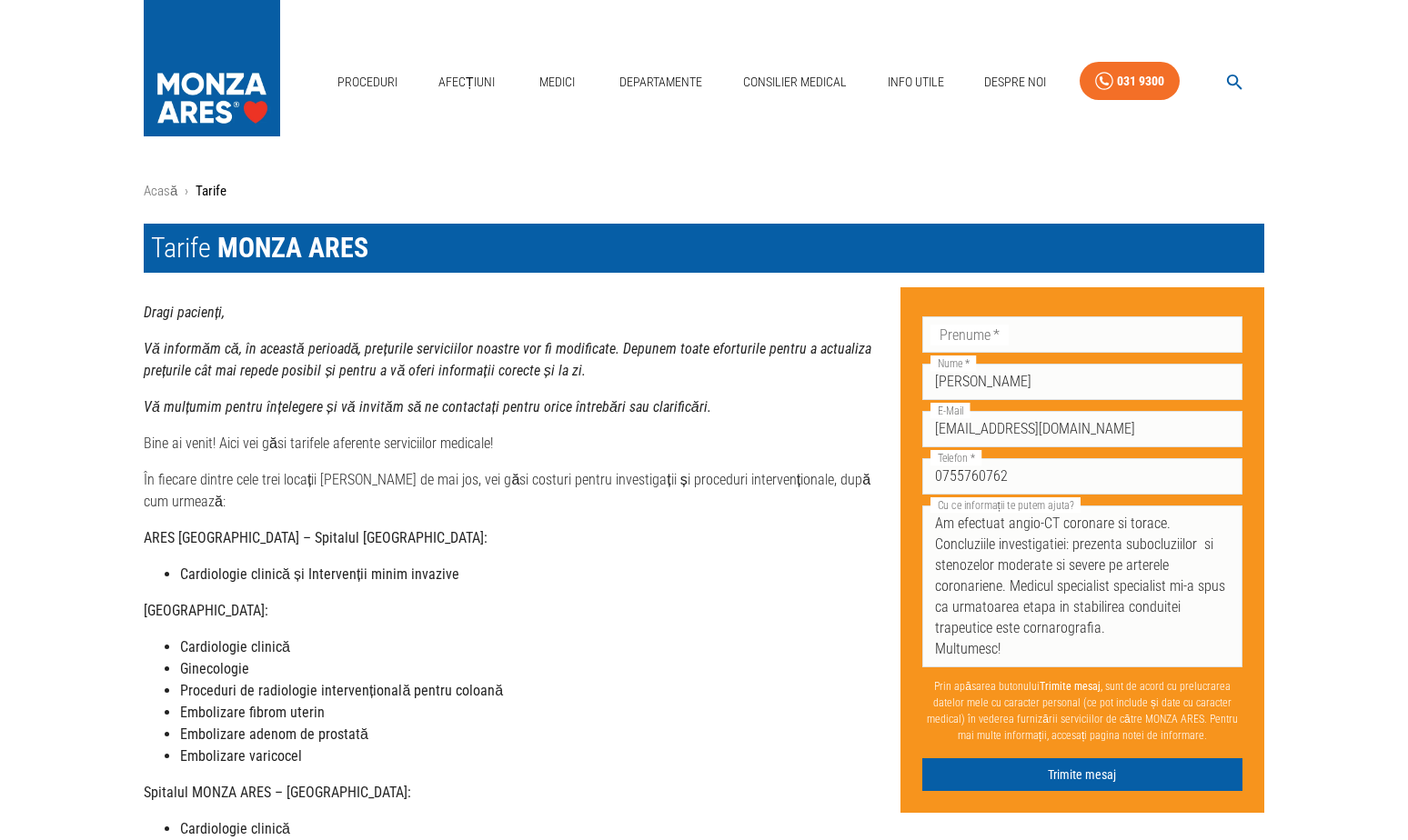
scroll to position [0, 0]
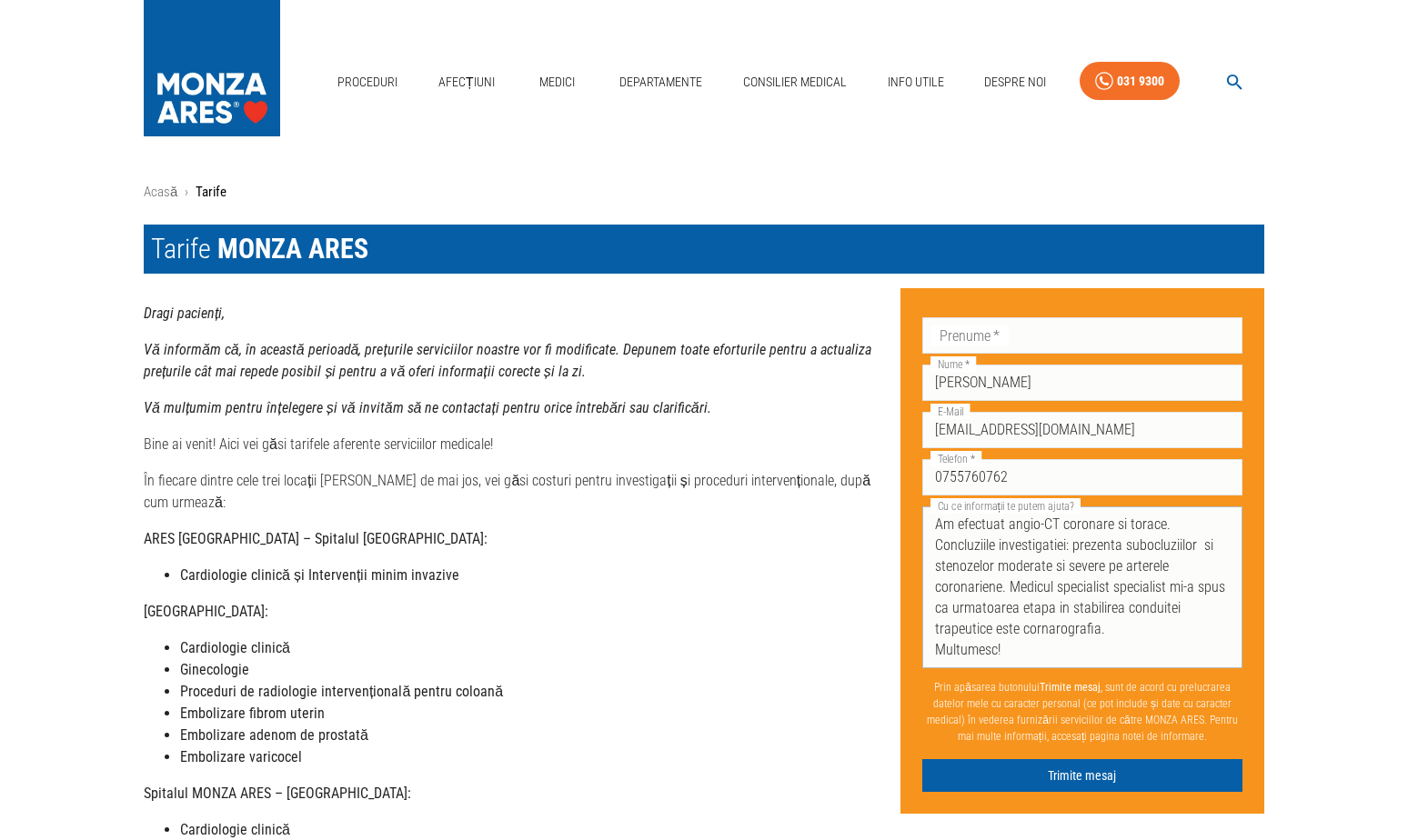
click at [1119, 631] on textarea "Buna ziua, va rog sa ma programati pentru efectuarea unei coronarografii. Am di…" at bounding box center [1082, 588] width 295 height 147
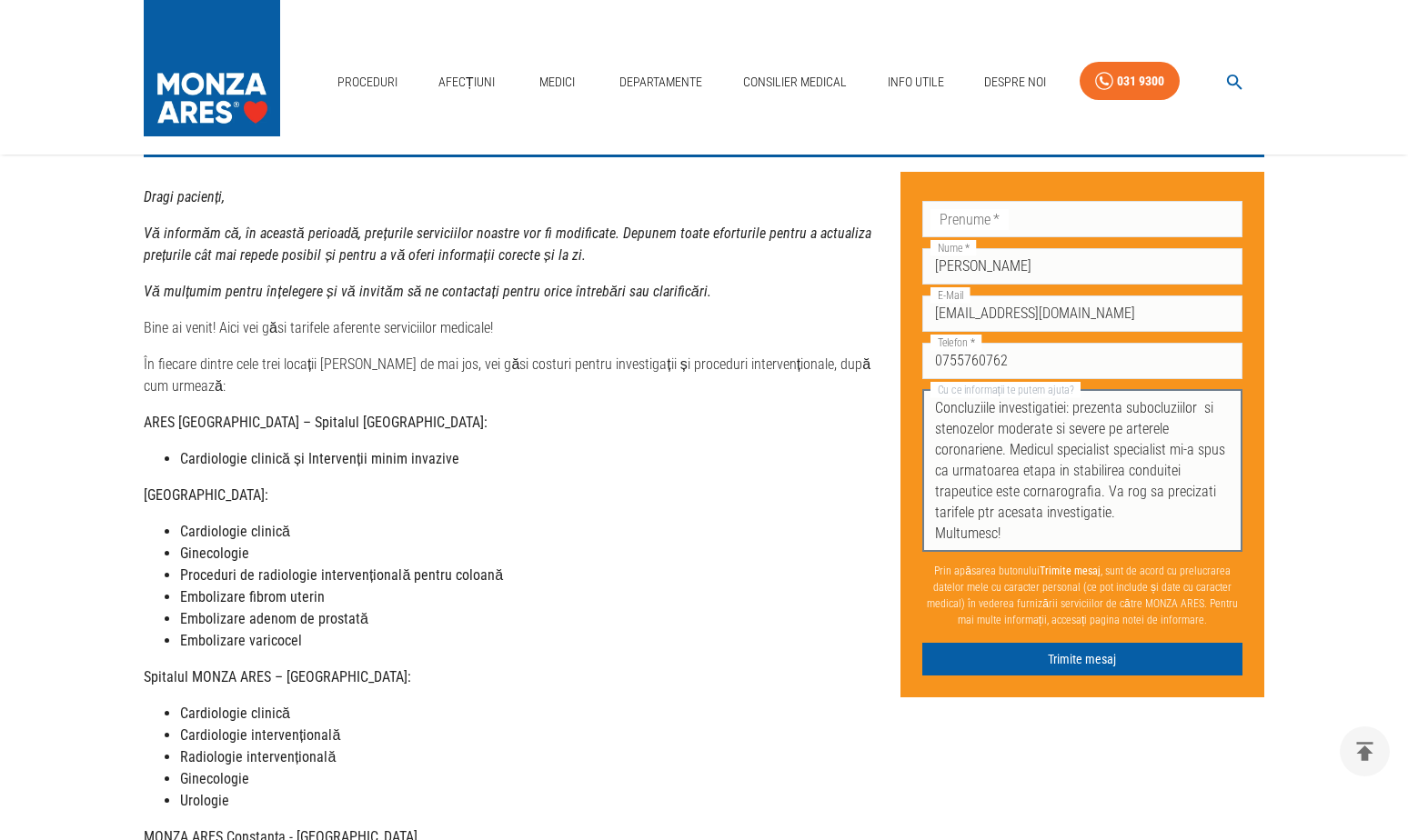
scroll to position [182, 0]
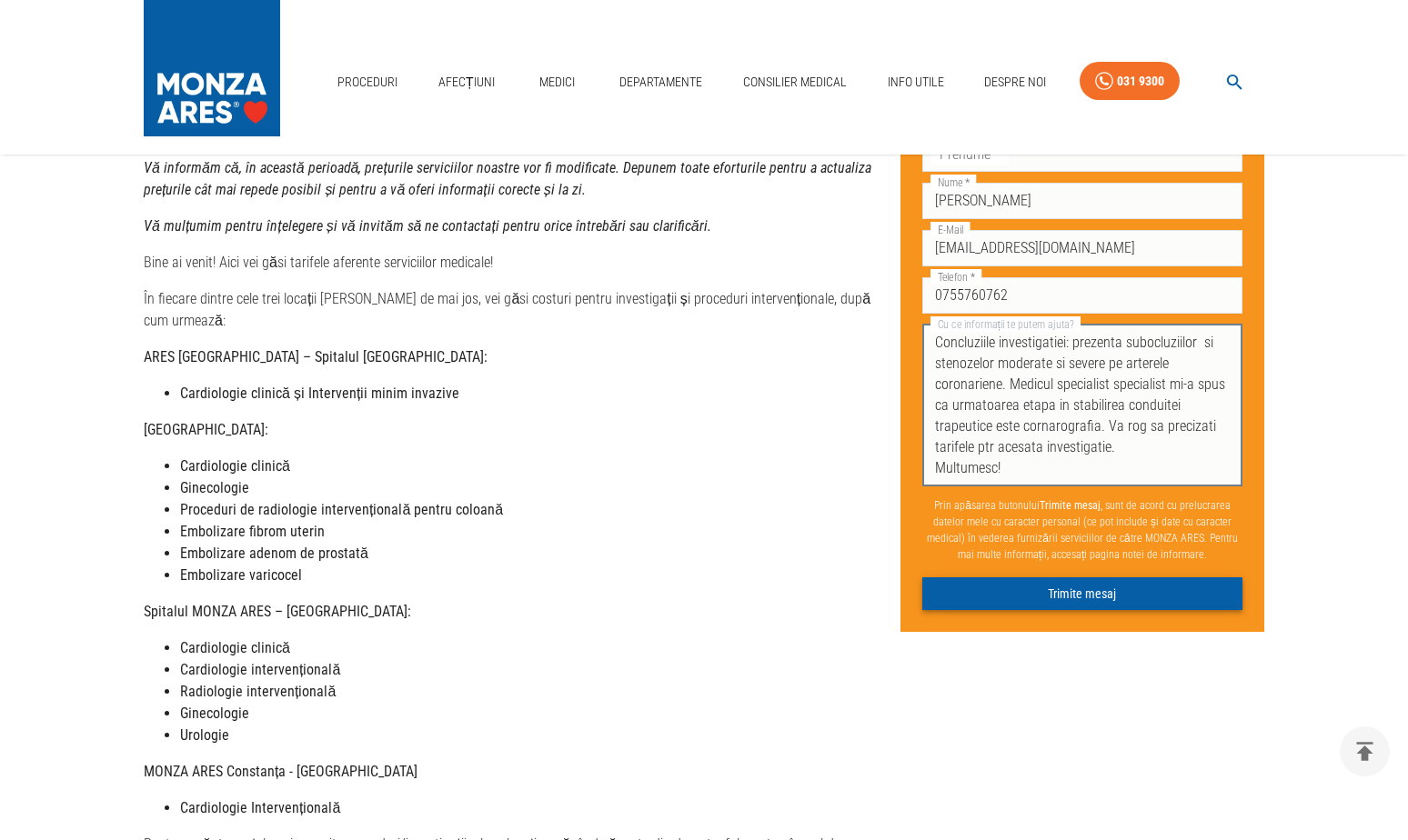
type textarea "Buna ziua, va rog sa ma programati pentru efectuarea unei coronarografii. Am di…"
click at [1087, 597] on button "Trimite mesaj" at bounding box center [1082, 594] width 320 height 33
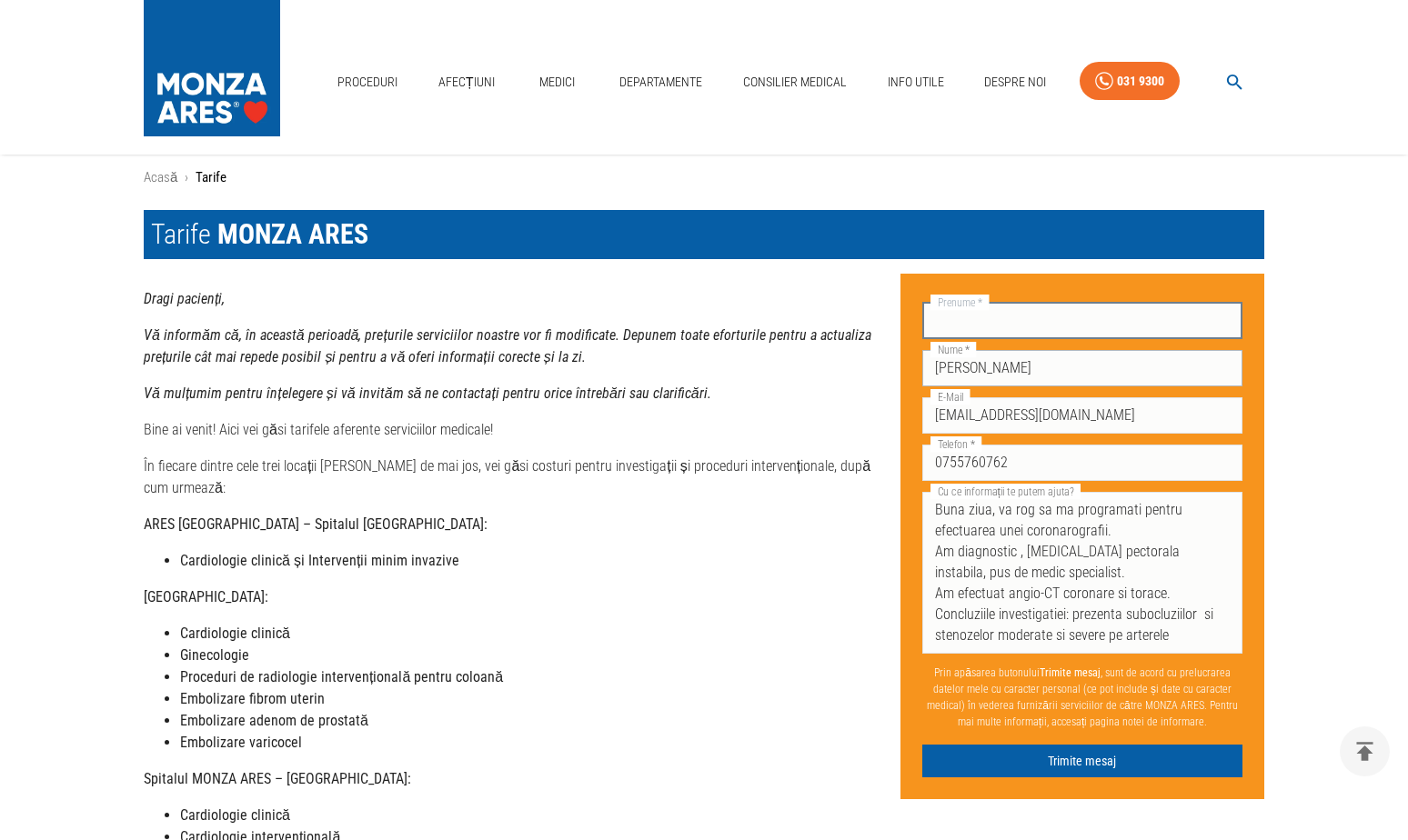
scroll to position [0, 0]
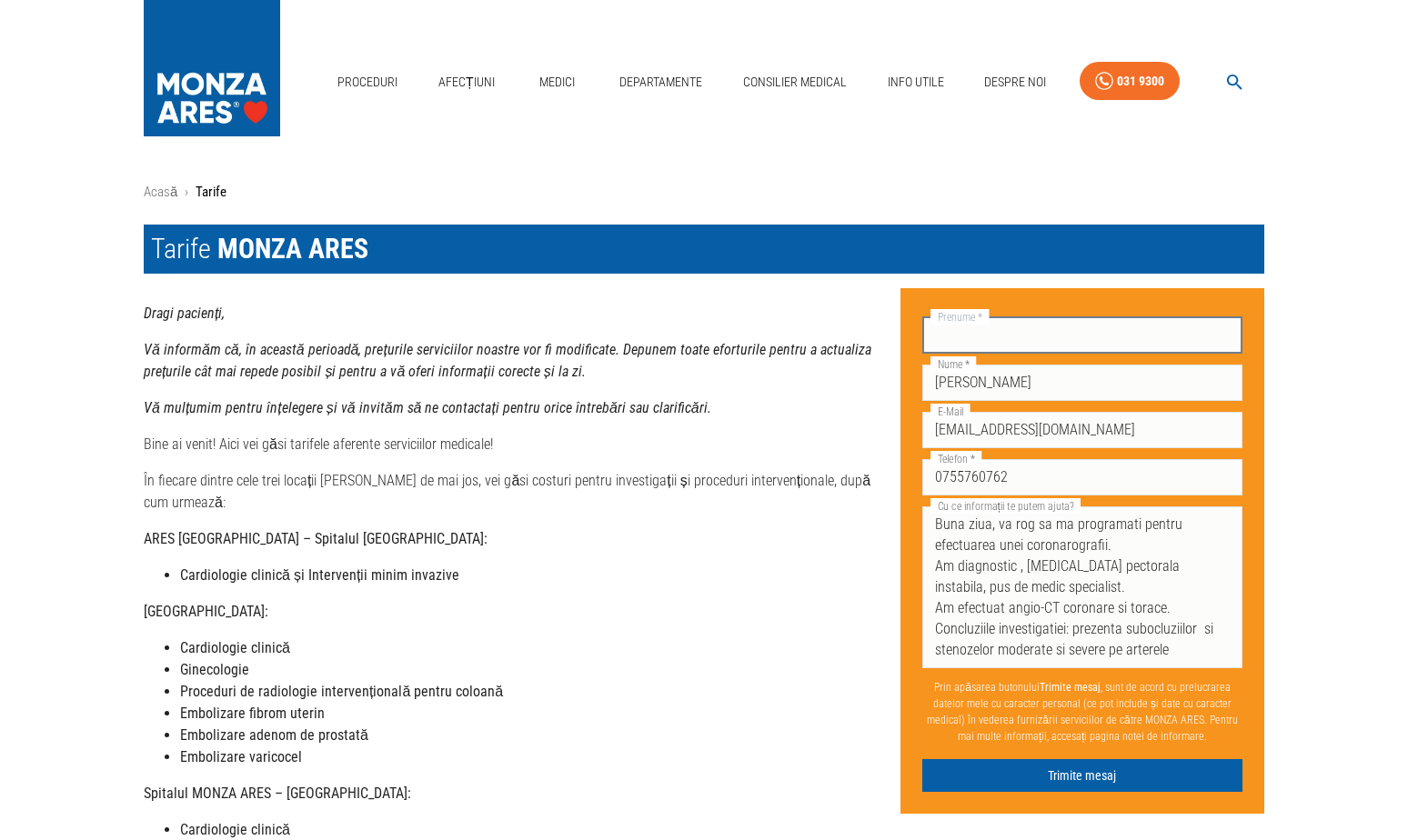
click at [994, 317] on input "Prenume   *" at bounding box center [1082, 335] width 320 height 36
drag, startPoint x: 1047, startPoint y: 383, endPoint x: 977, endPoint y: 391, distance: 70.5
click at [977, 391] on input "[PERSON_NAME]" at bounding box center [1082, 382] width 320 height 36
type input "Manole"
click at [1018, 331] on input "Prenume   *" at bounding box center [1082, 335] width 320 height 36
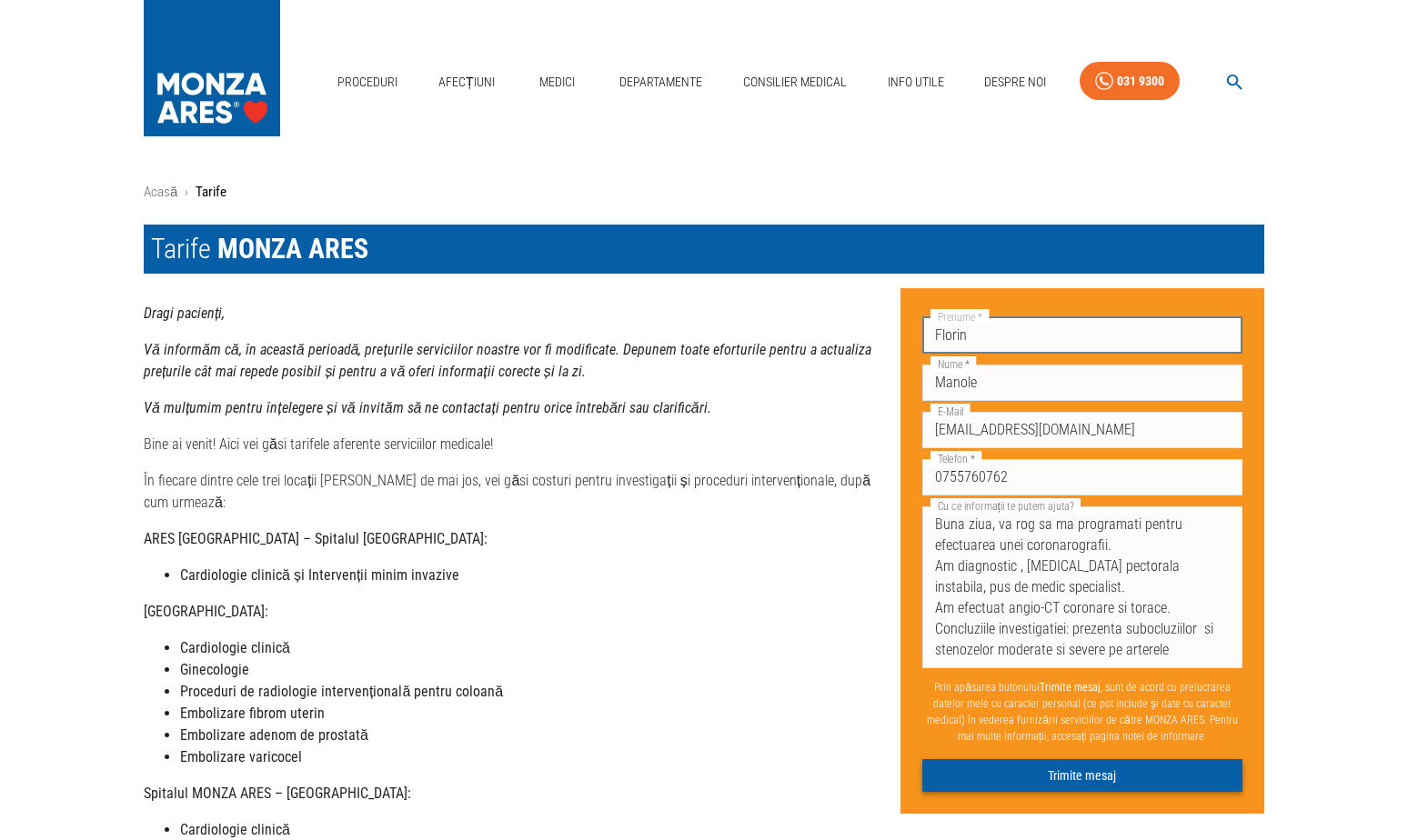
type input "Florin"
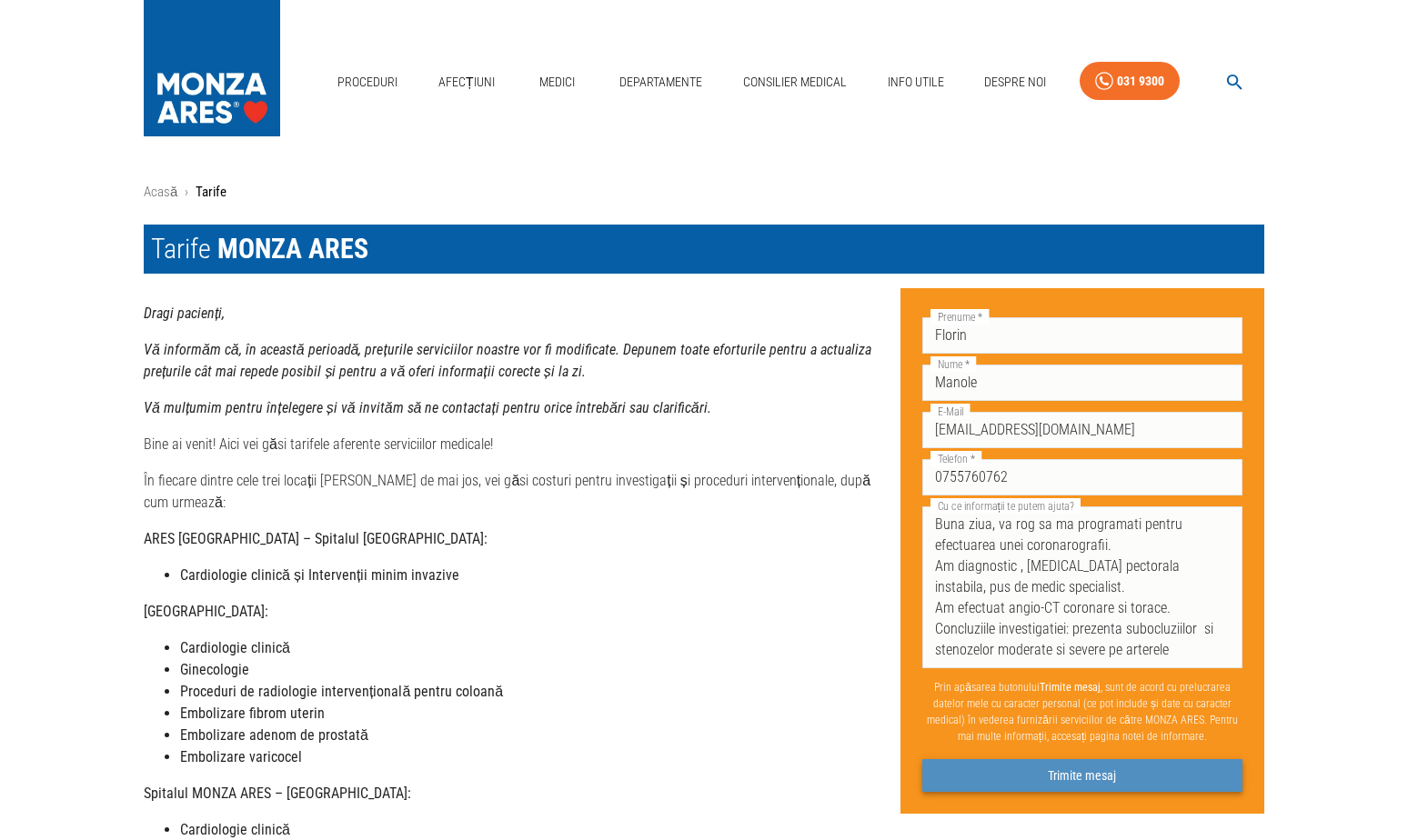
click at [1096, 778] on button "Trimite mesaj" at bounding box center [1082, 776] width 320 height 33
